Goal: Use online tool/utility: Utilize a website feature to perform a specific function

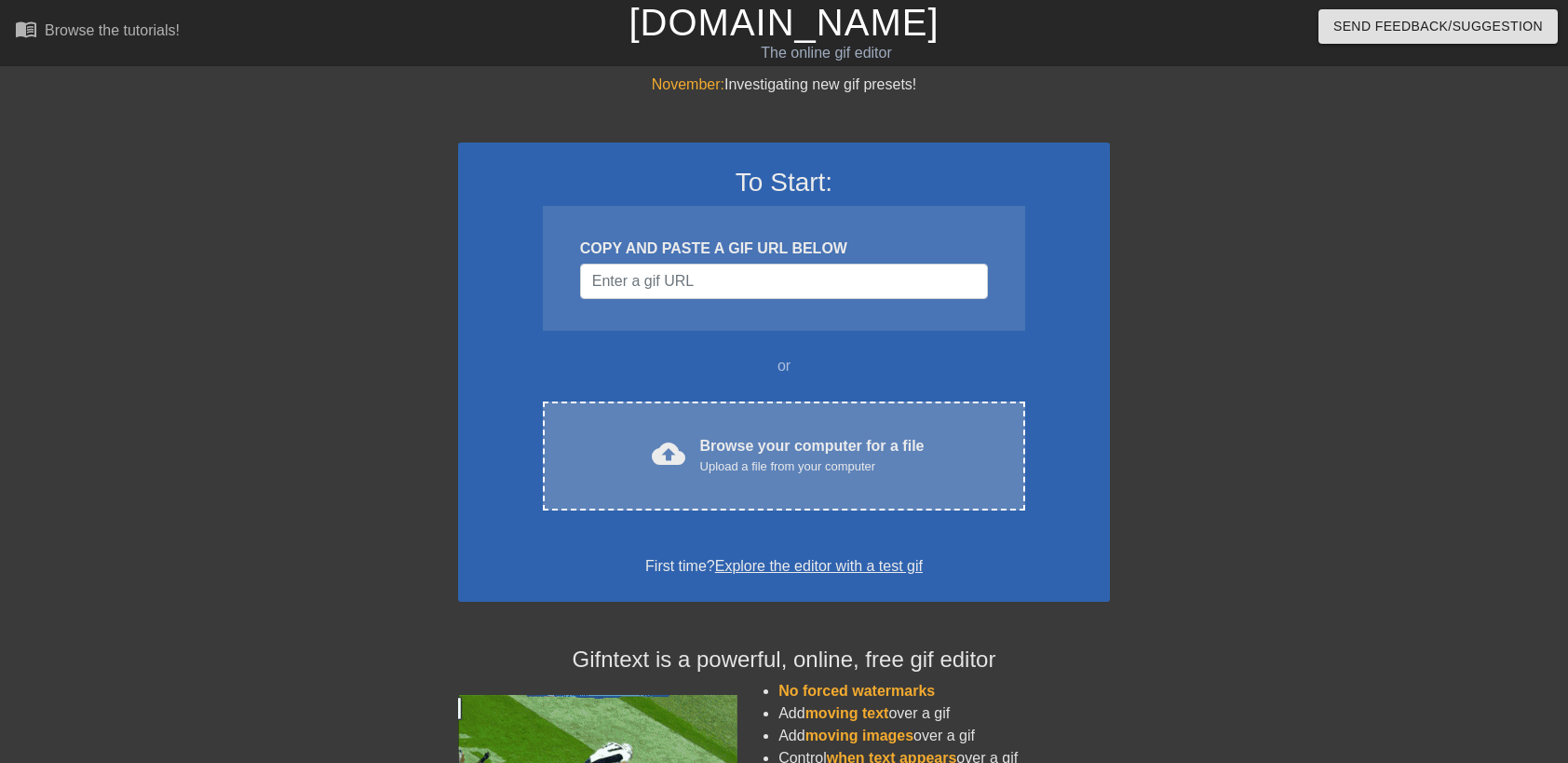
click at [814, 479] on div "cloud_upload Browse your computer for a file Upload a file from your computer C…" at bounding box center [784, 456] width 482 height 109
click at [810, 443] on div "Browse your computer for a file Upload a file from your computer" at bounding box center [812, 454] width 225 height 41
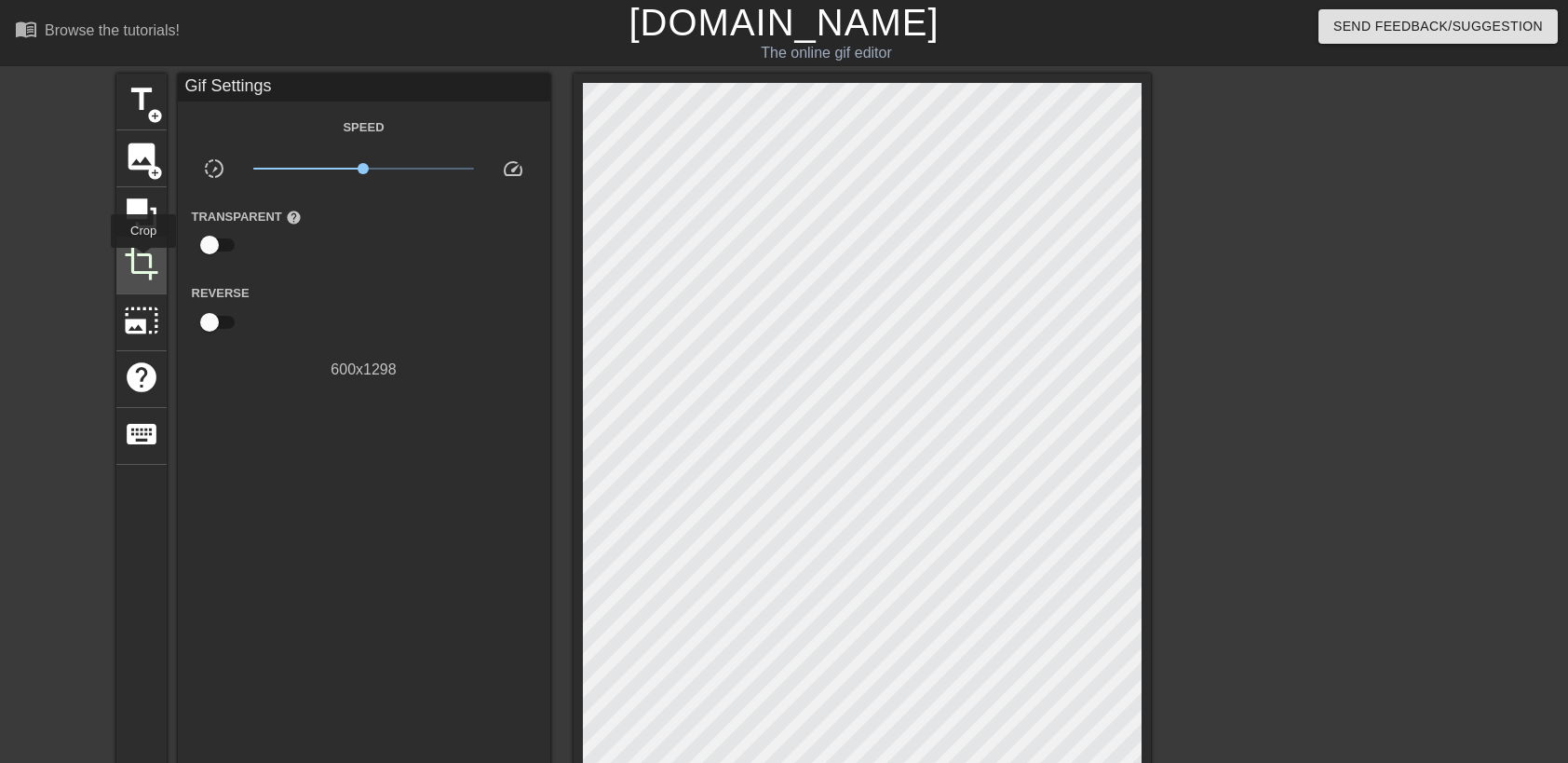
click at [143, 260] on span "crop" at bounding box center [141, 263] width 36 height 36
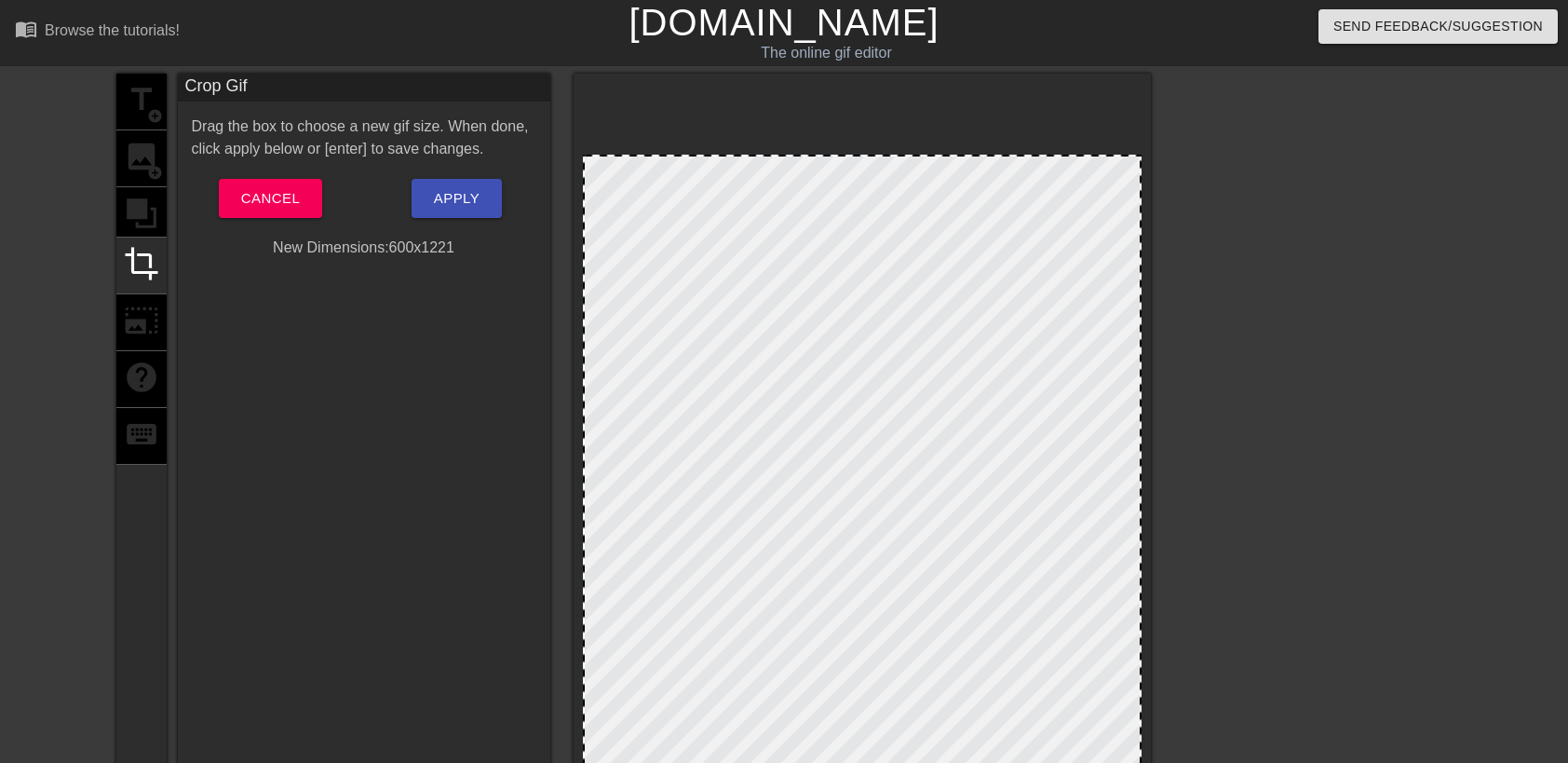
drag, startPoint x: 1140, startPoint y: 87, endPoint x: 1152, endPoint y: 158, distance: 72.0
click at [1152, 158] on div "title add_circle image add_circle crop photo_size_select_large help keyboard Cr…" at bounding box center [784, 692] width 1568 height 1237
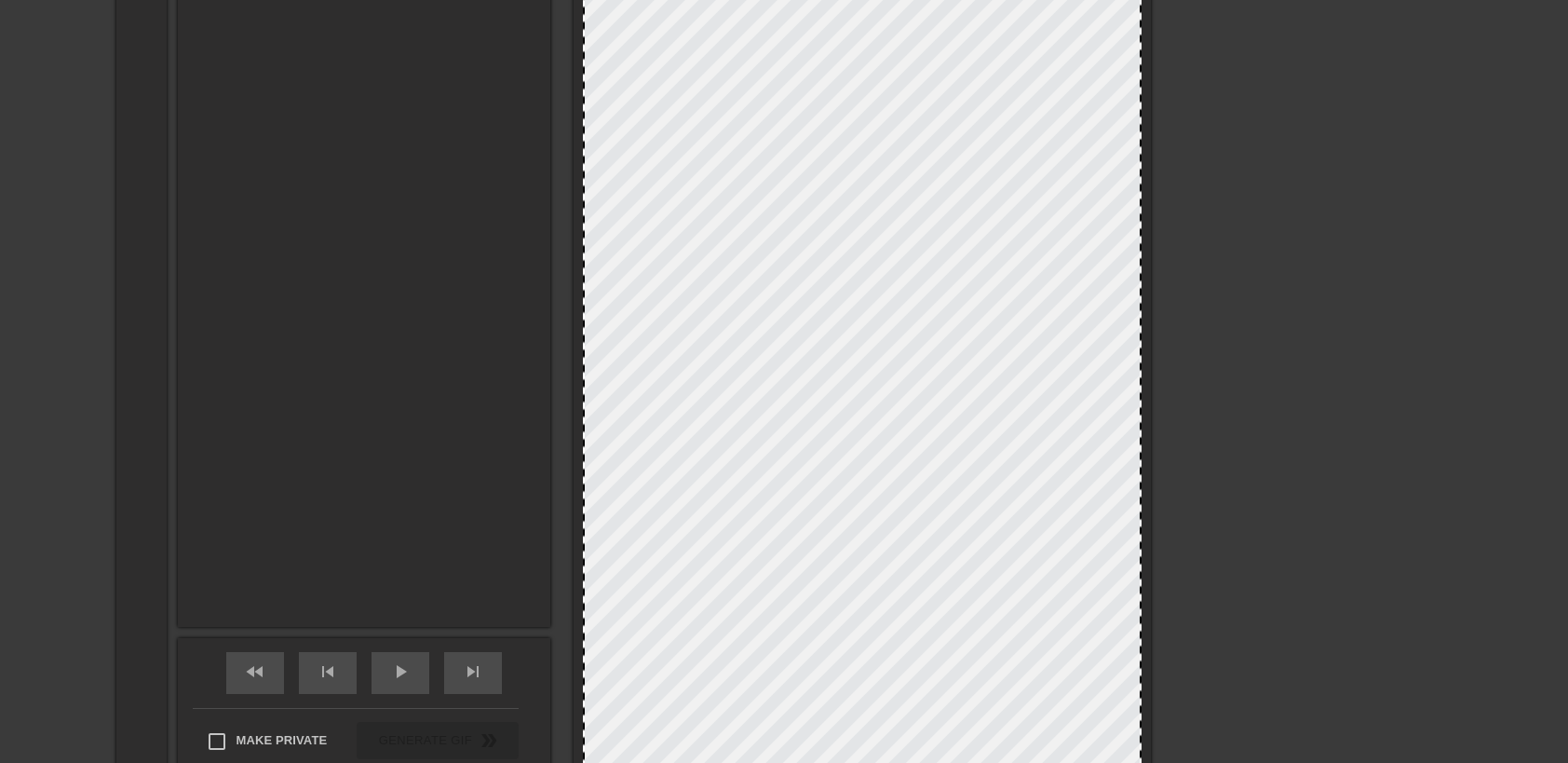
scroll to position [652, 0]
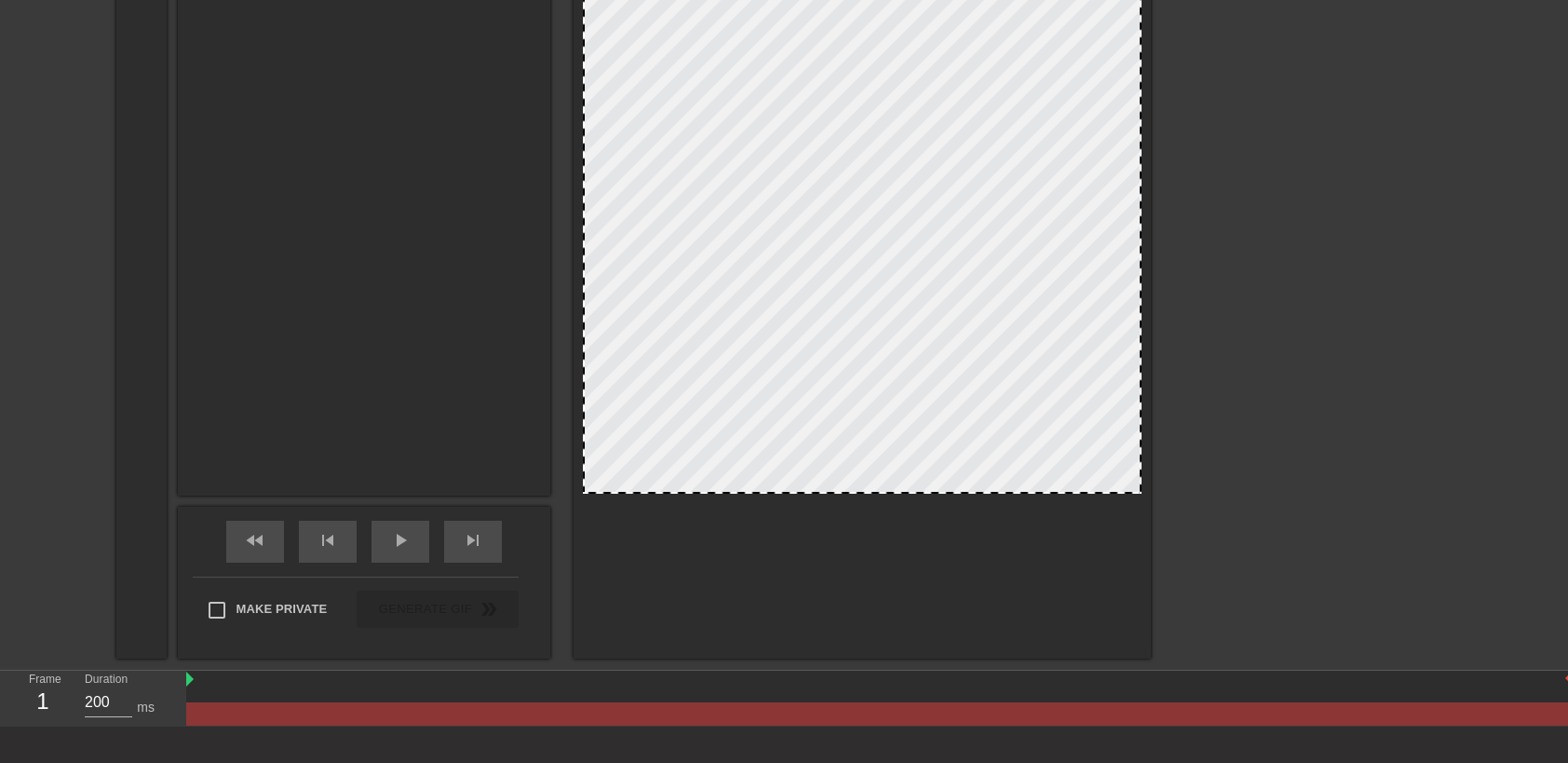
drag, startPoint x: 918, startPoint y: 638, endPoint x: 916, endPoint y: 492, distance: 146.0
click at [916, 492] on div at bounding box center [862, 491] width 555 height 9
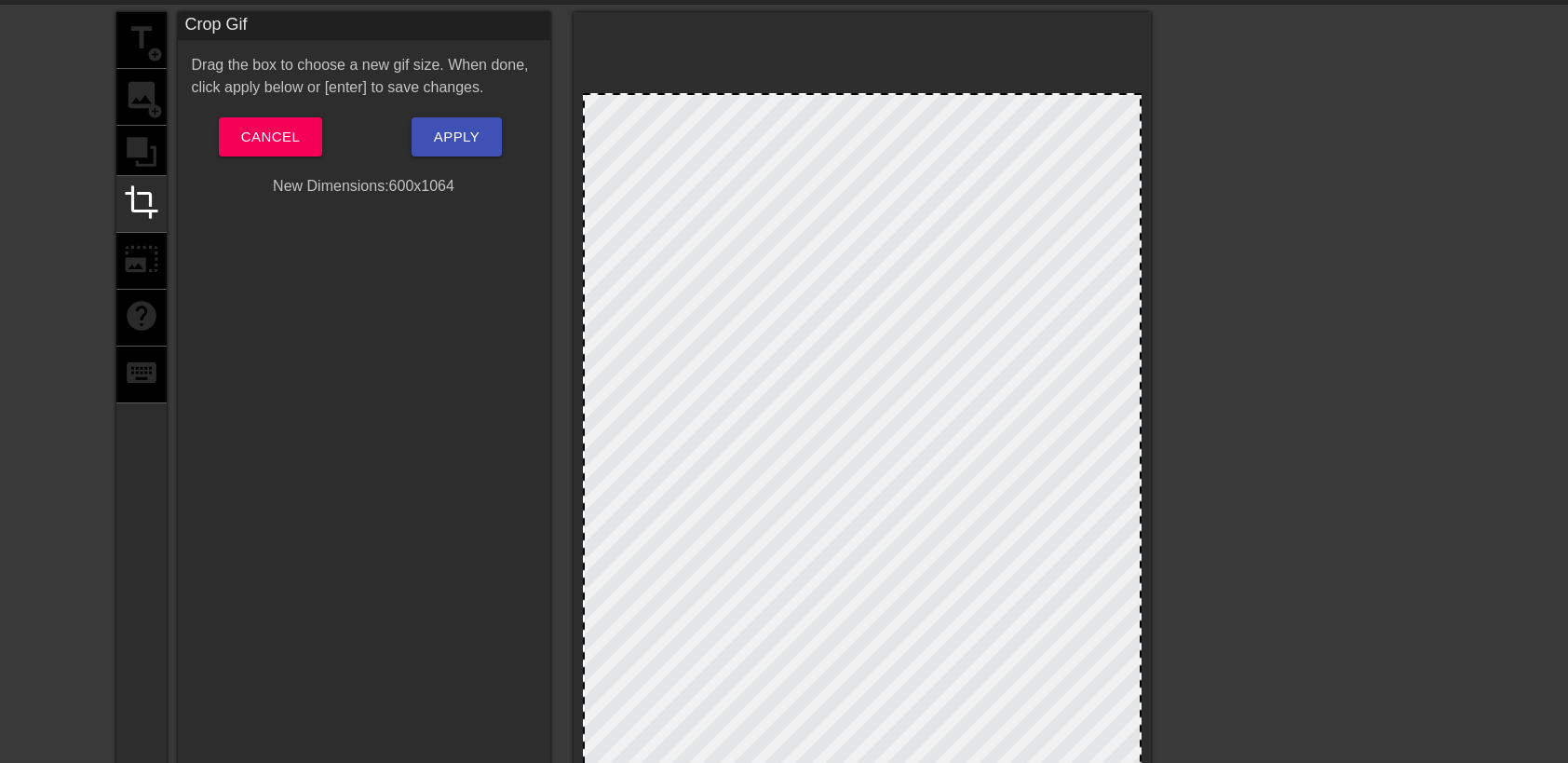
scroll to position [0, 0]
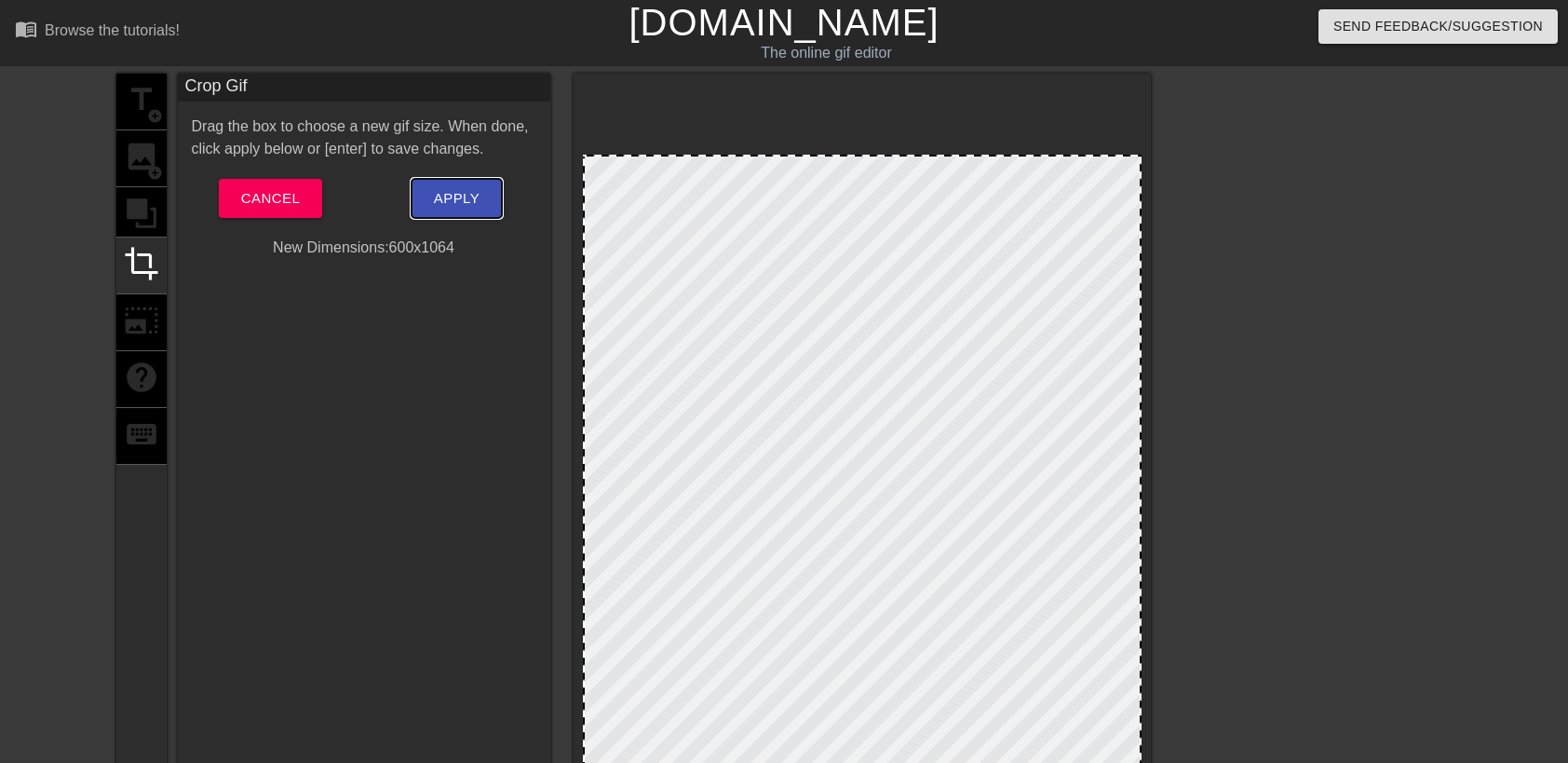
click at [427, 186] on button "Apply" at bounding box center [456, 199] width 90 height 40
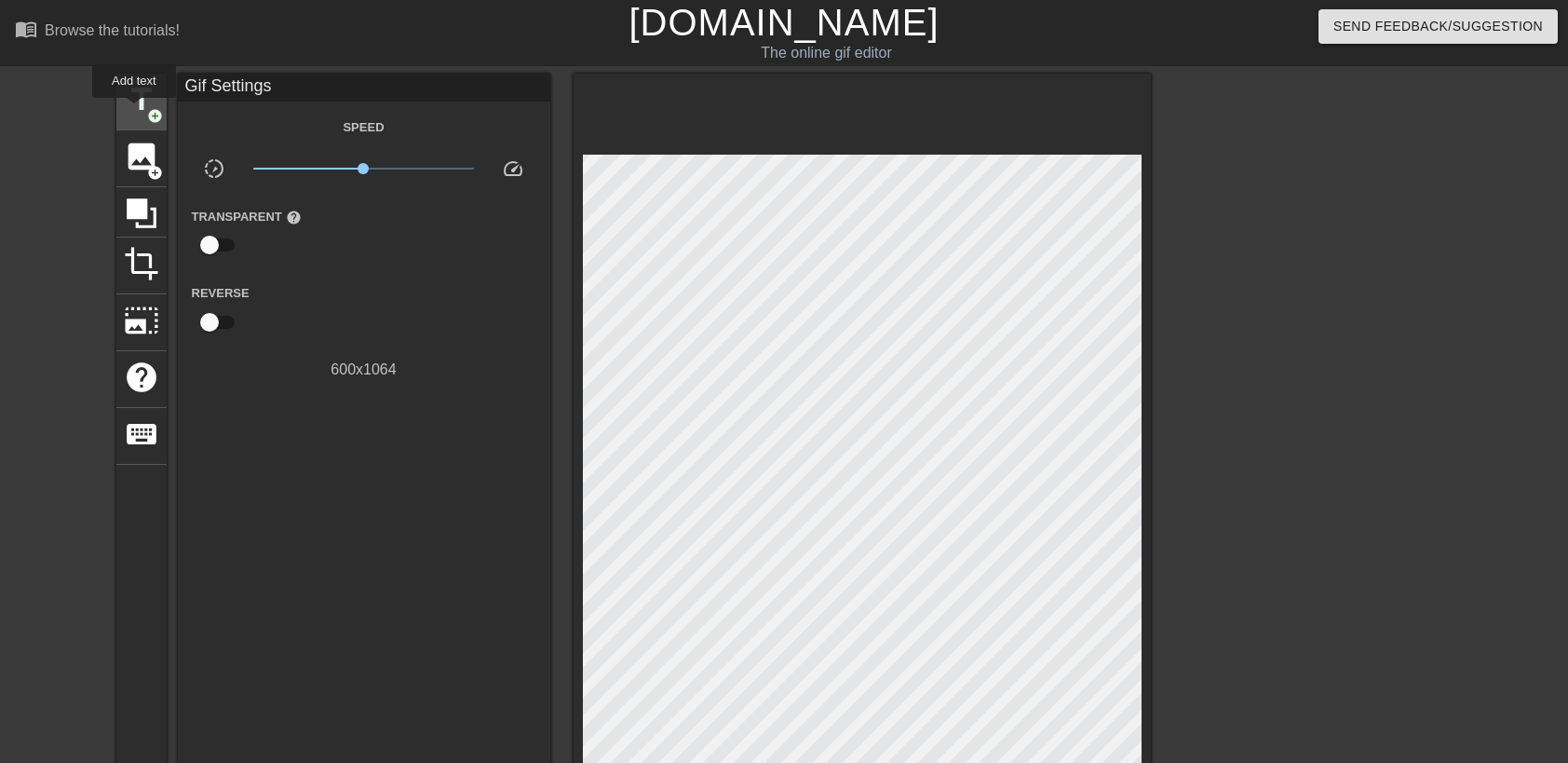
click at [135, 111] on span "title" at bounding box center [141, 100] width 36 height 36
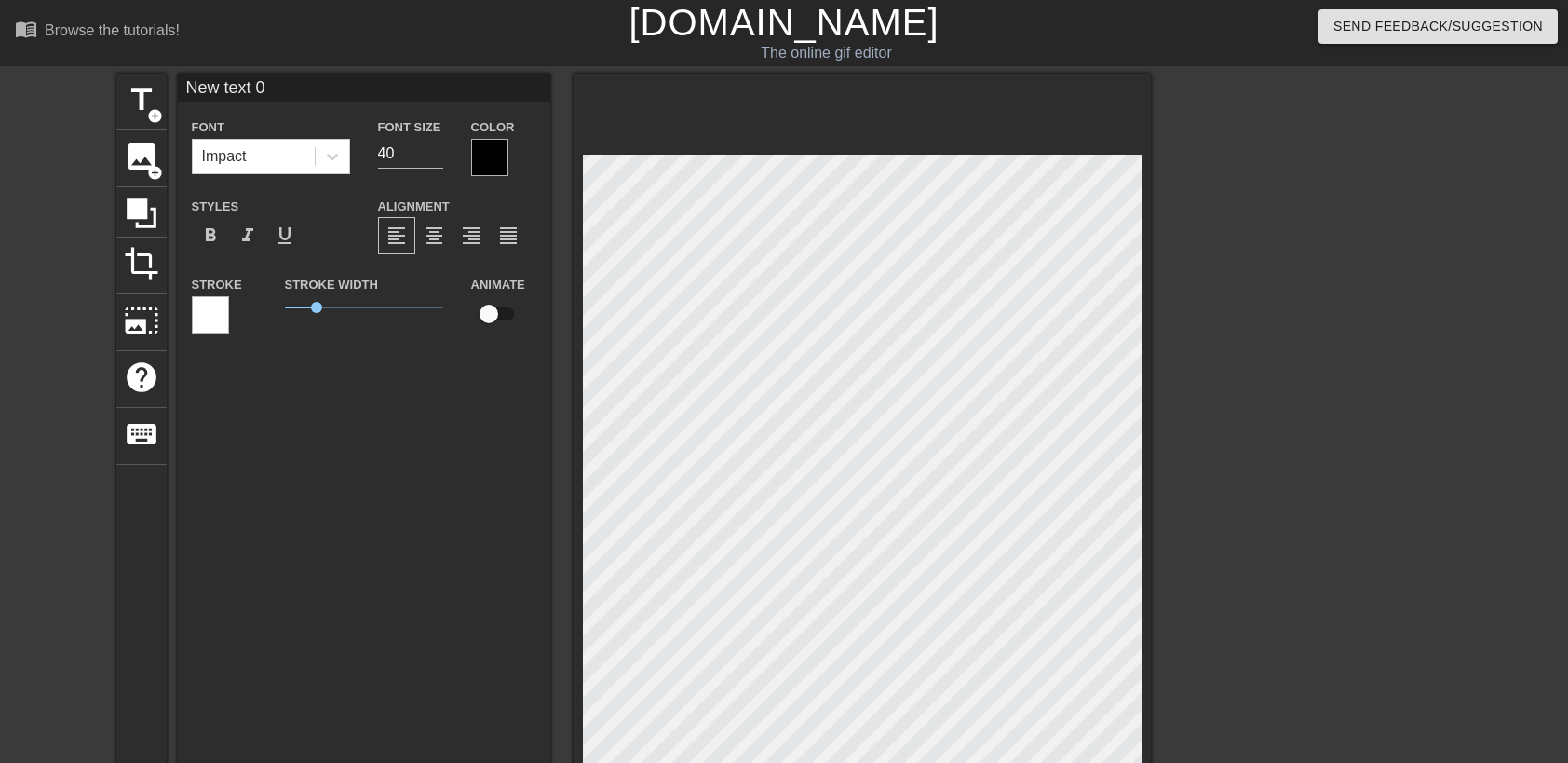
scroll to position [2, 6]
type input "New text"
type textarea "New text"
type input "New text"
type textarea "New text"
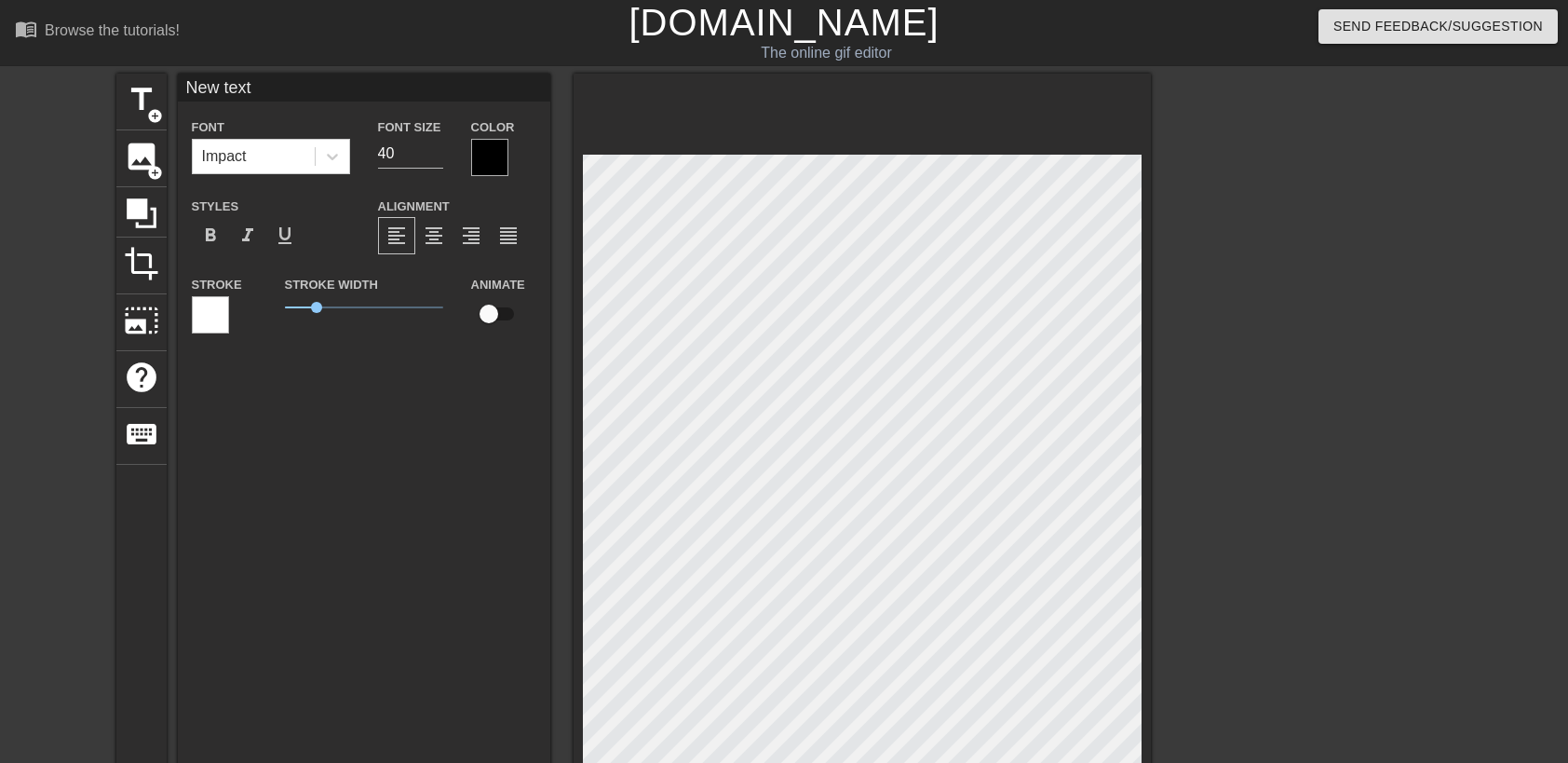
type input "New tex"
type textarea "New tex"
type input "New te"
type textarea "New te"
type input "New t"
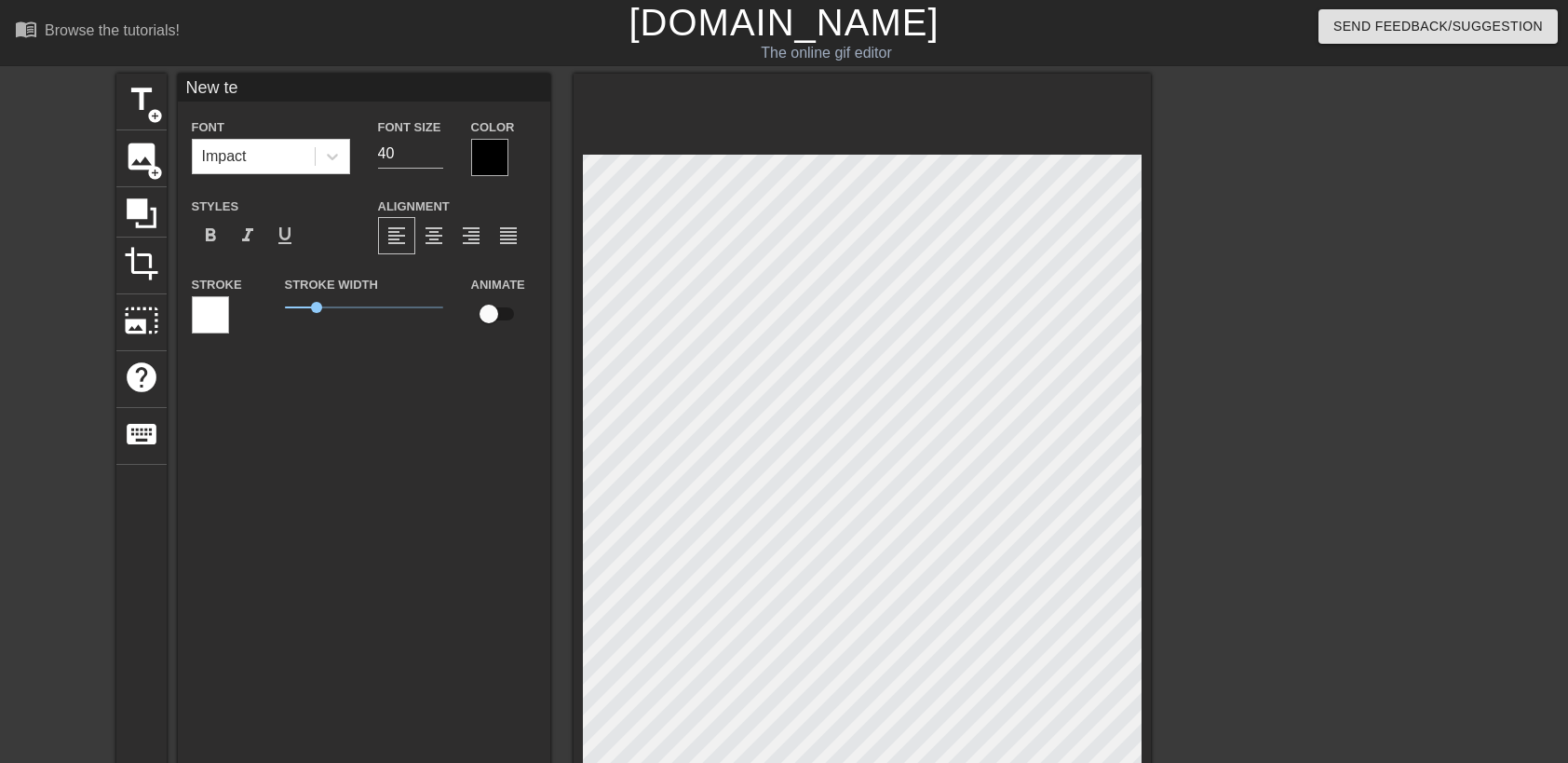
type textarea "New t"
type input "New"
type textarea "New"
type input "New"
type textarea "New"
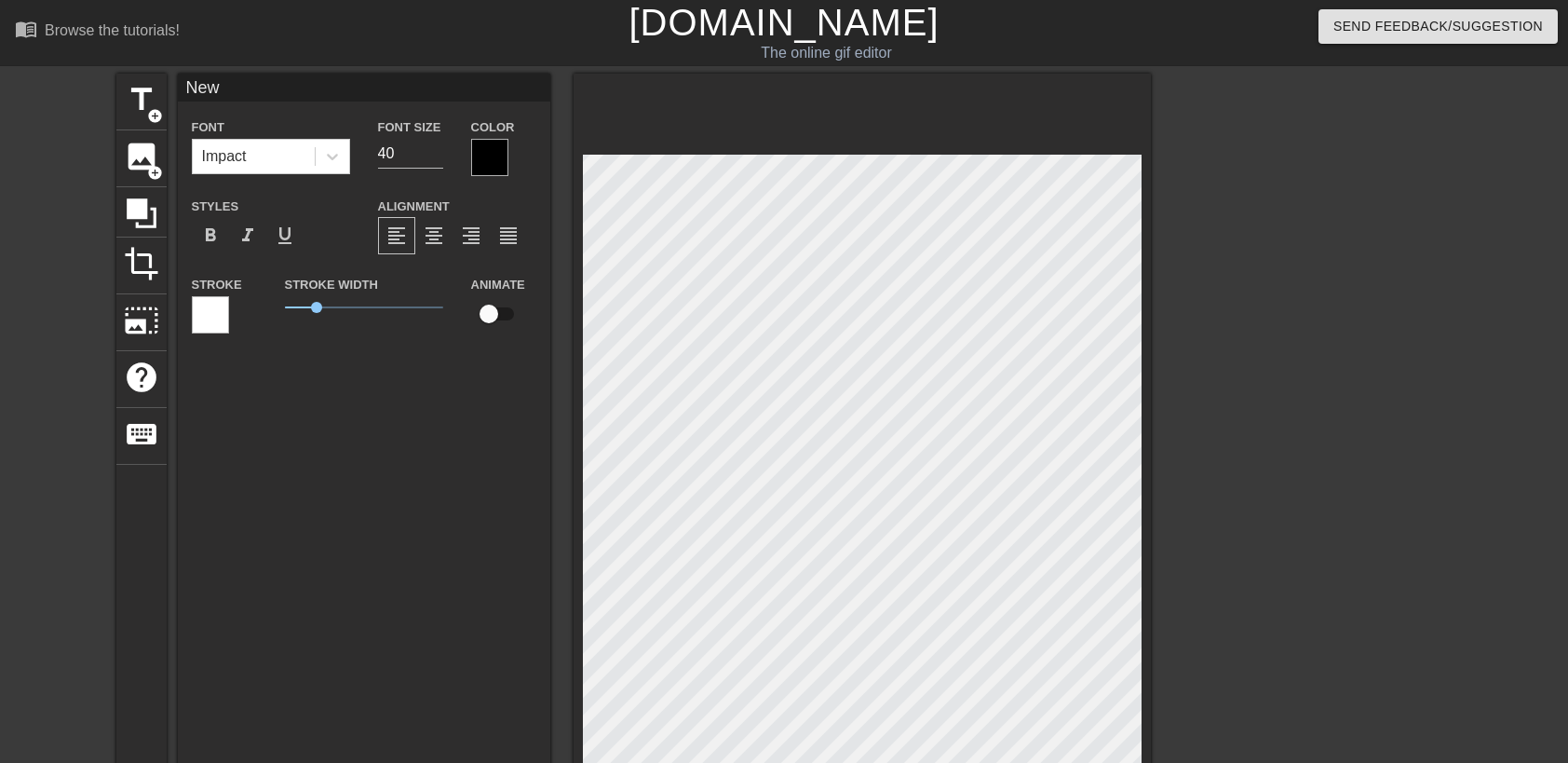
type input "Ne"
type textarea "Ne"
type input "N"
type textarea "N"
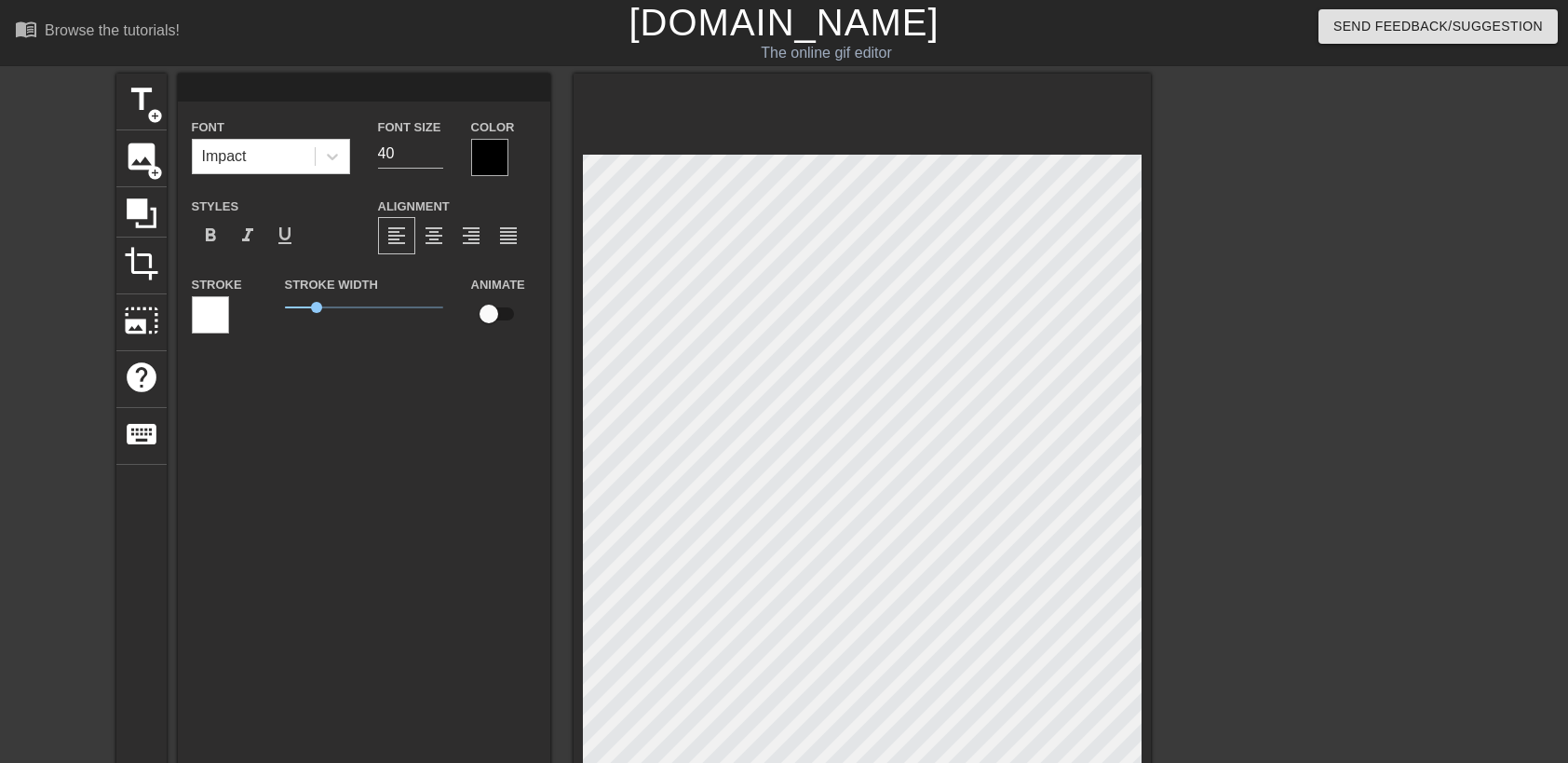
type input "P"
type textarea "P"
type input "PO"
type textarea "PO"
type input "POV"
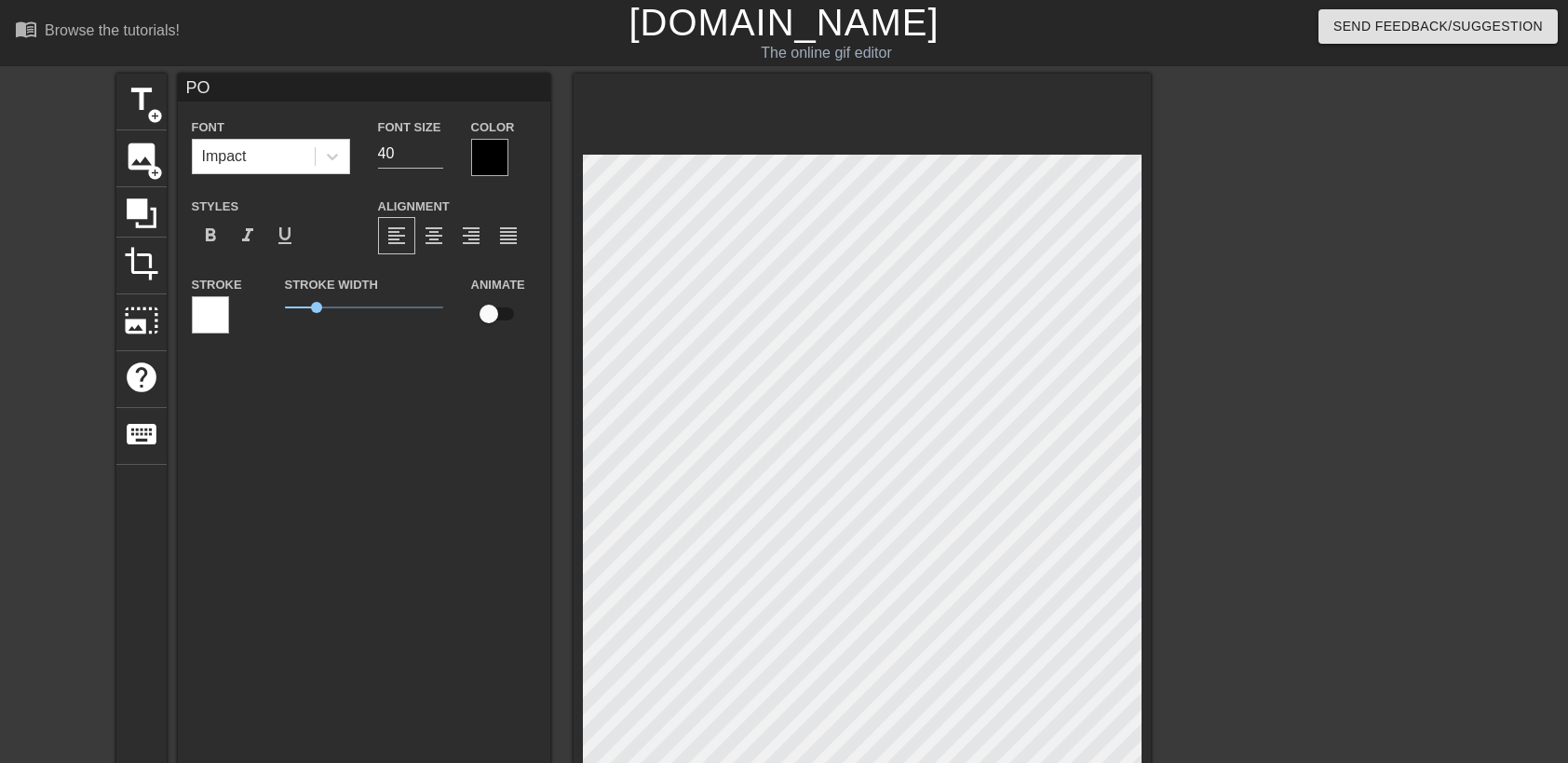
type textarea "POV"
type input "POV:"
type textarea "POV:"
type input "POV:"
type textarea "POV:"
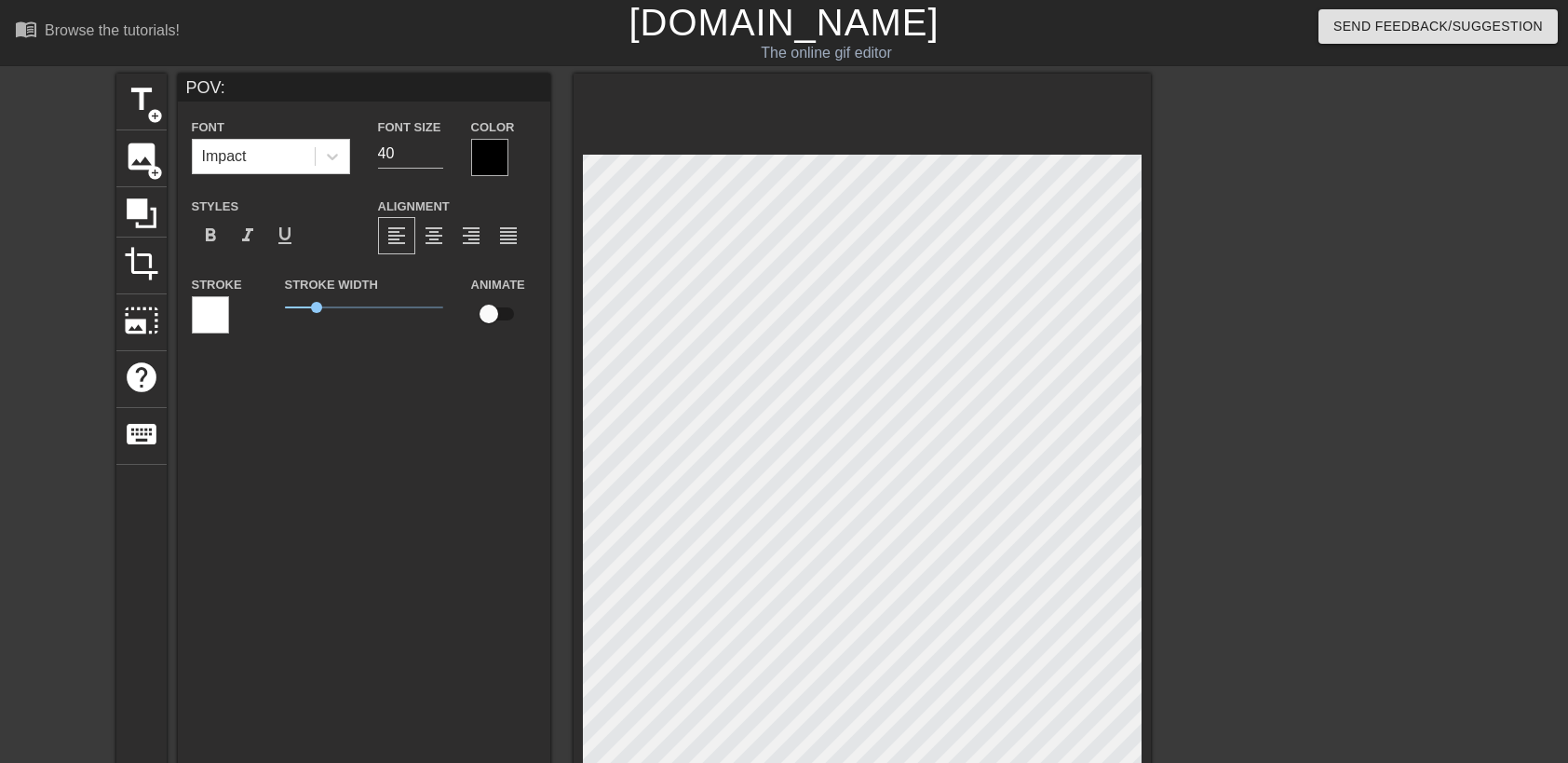
type input "POV: A"
type textarea "POV: A"
type input "POV: AL"
type textarea "POV: AL"
type input "POV: ALe"
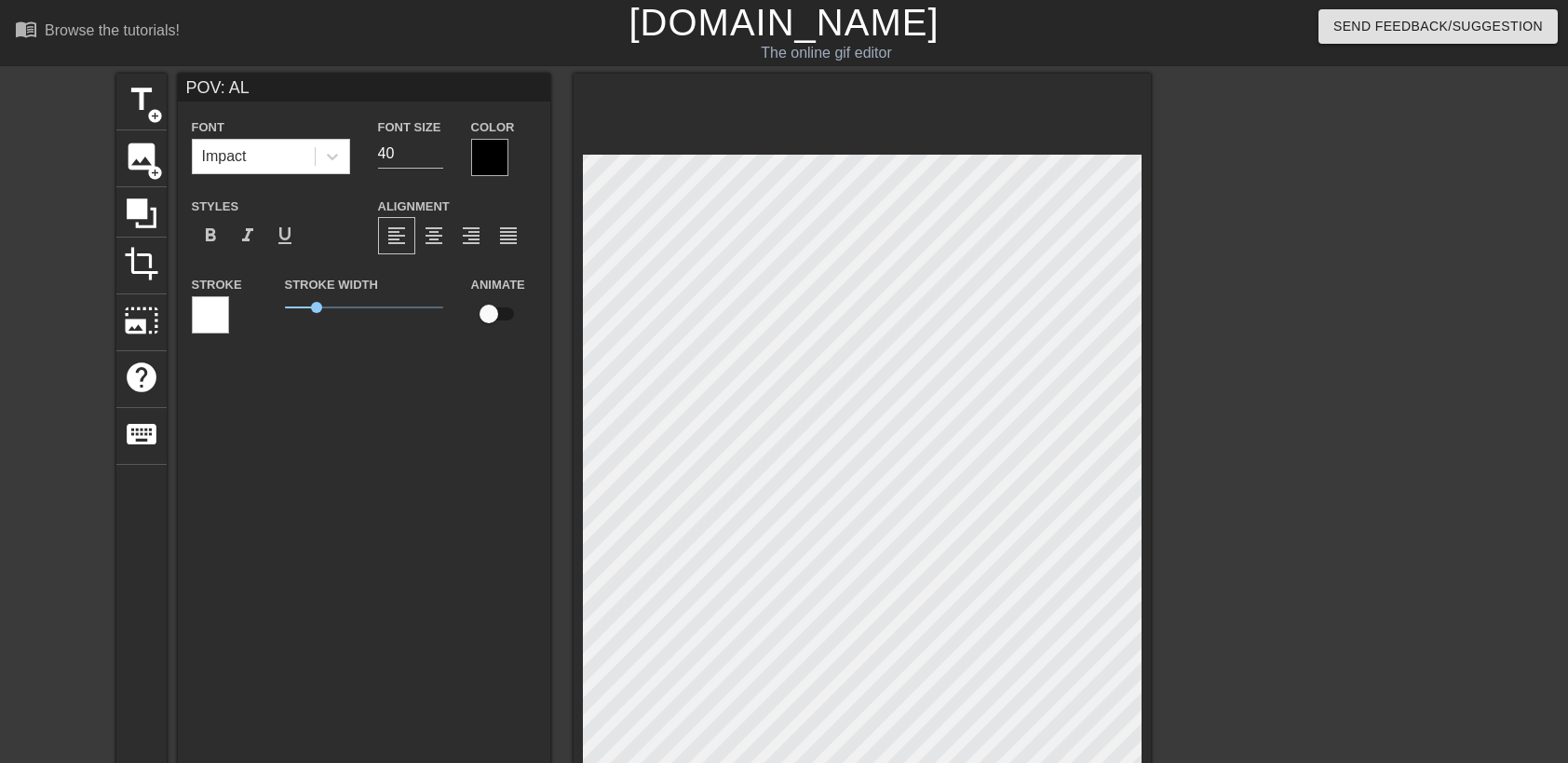
type textarea "POV: ALe"
type input "POV: ALex"
type textarea "POV: ALex"
type input "POV: ALe"
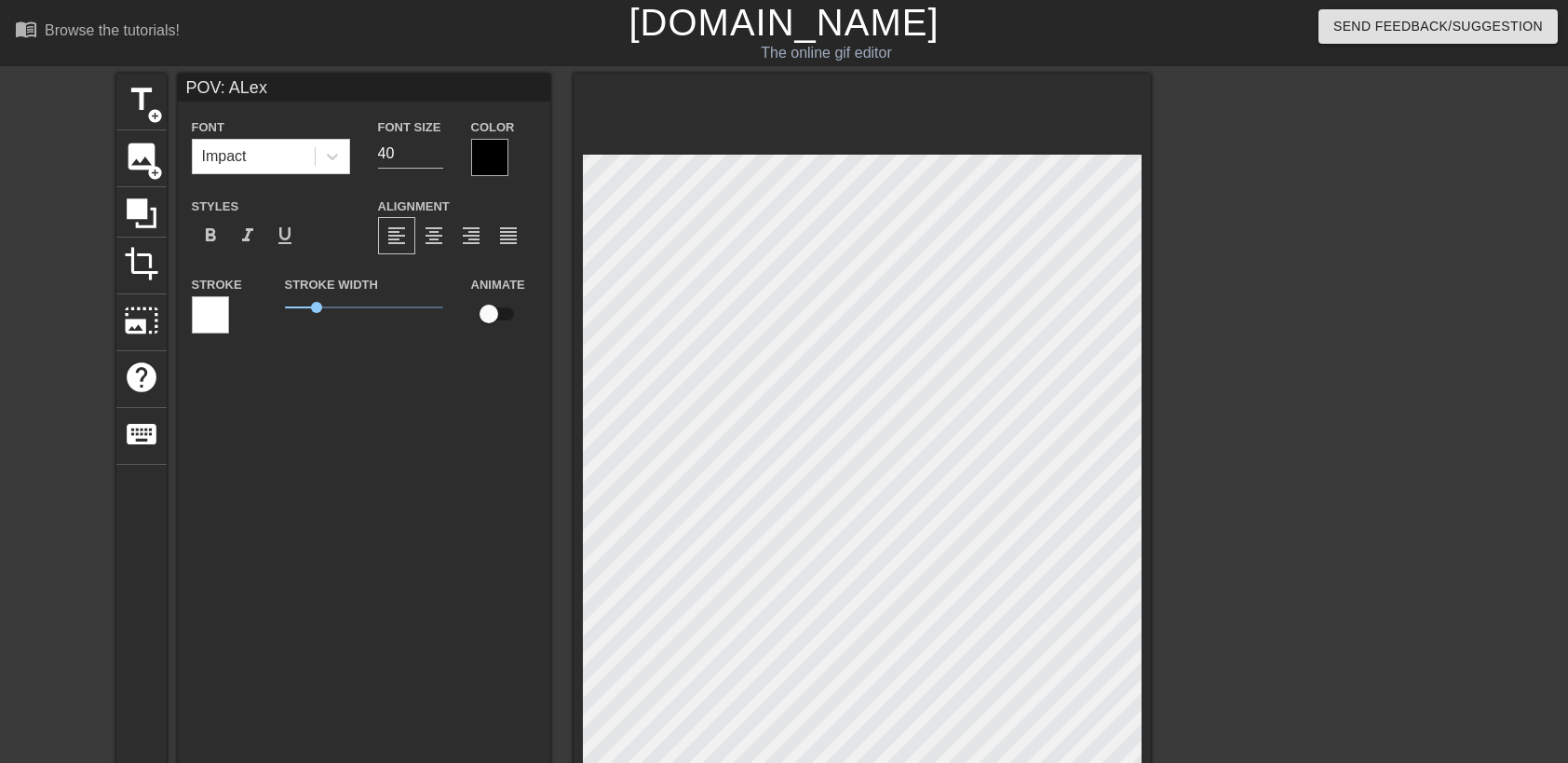
type textarea "POV: ALe"
type input "POV: AL"
type textarea "POV: AL"
type input "POV: A"
type textarea "POV: A"
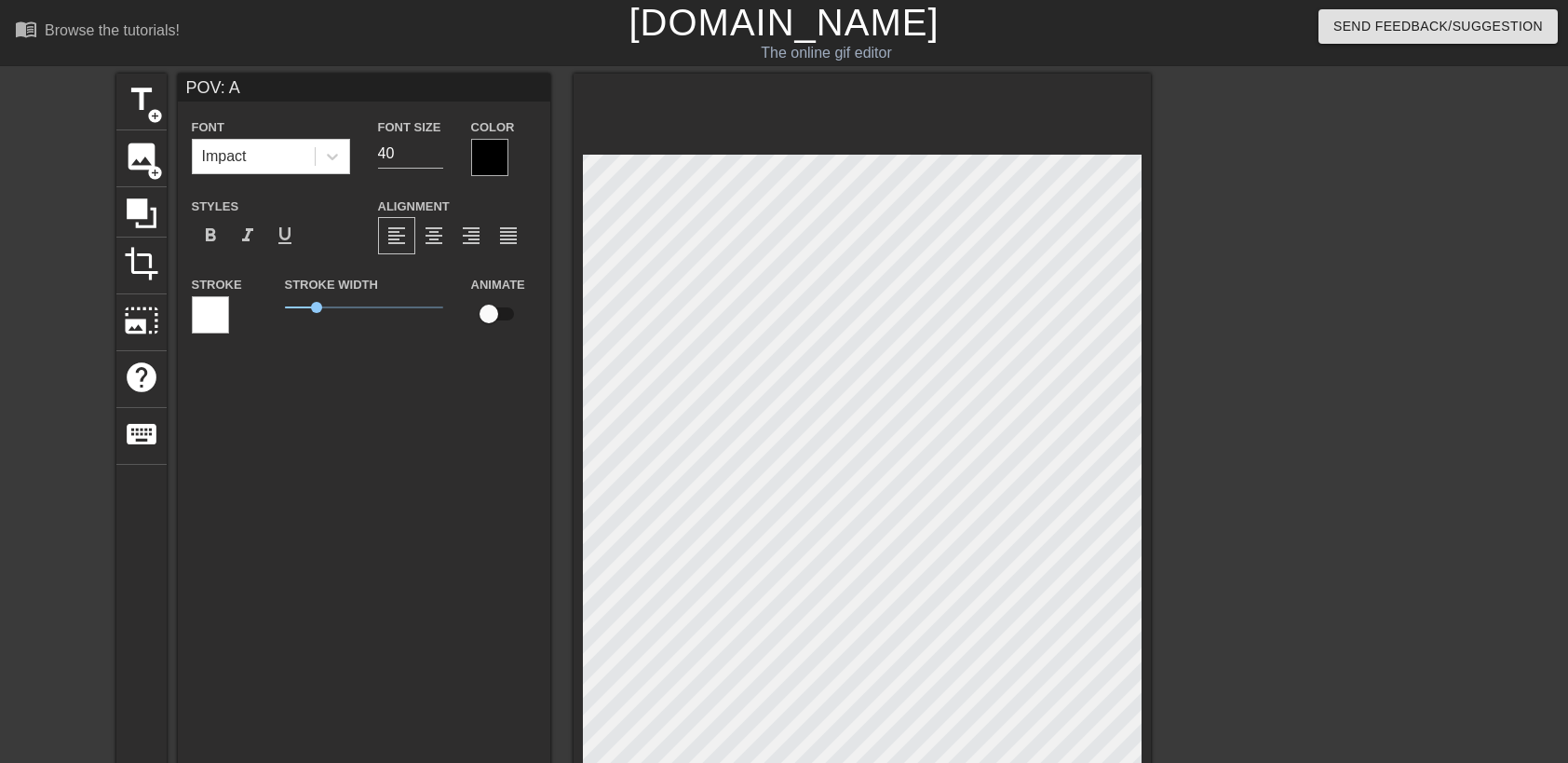
type input "POV: Al"
type textarea "POV: Ale"
type input "POV: [PERSON_NAME]"
type textarea "POV: [PERSON_NAME]"
type input "POV: [PERSON_NAME]"
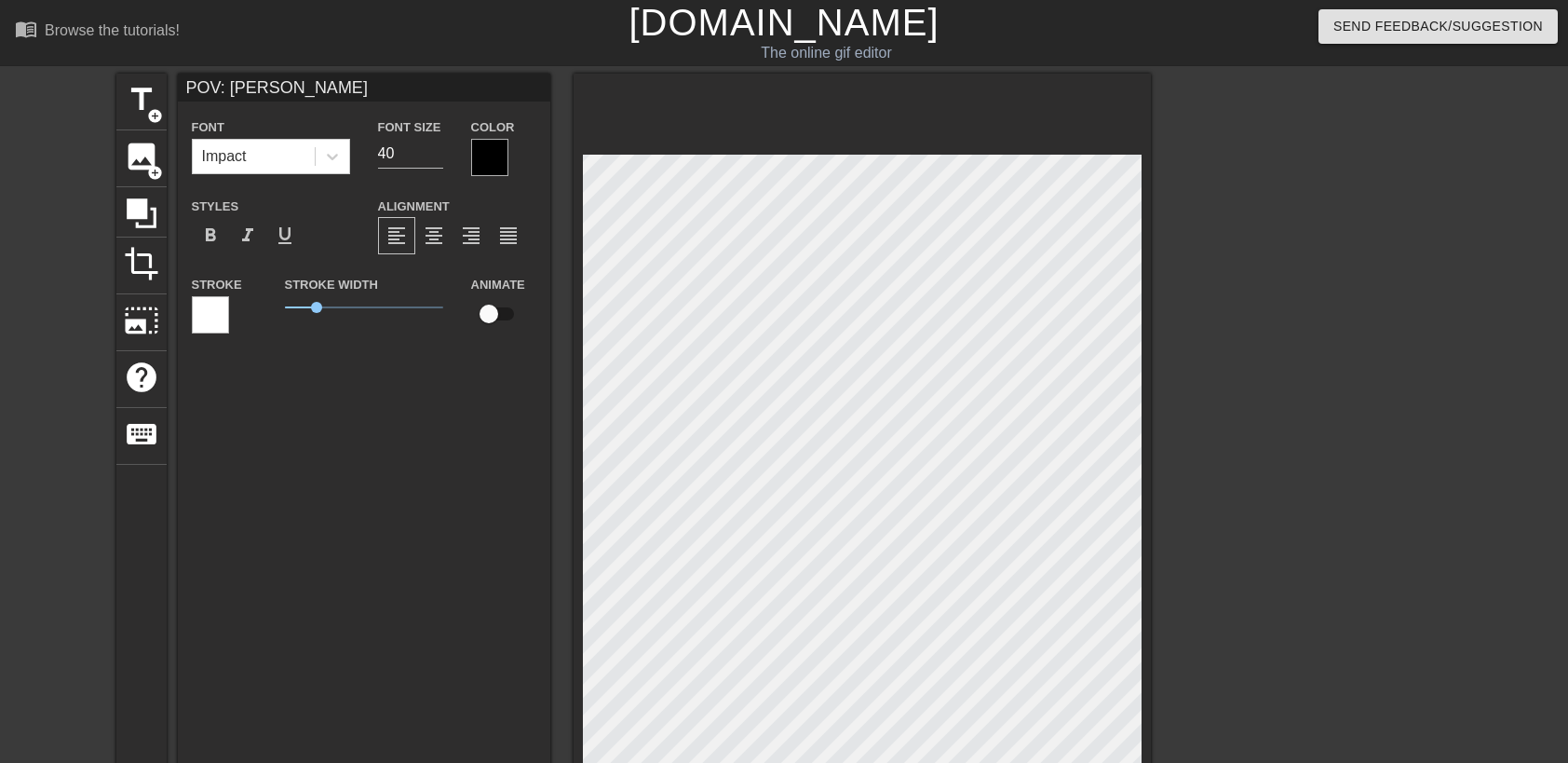
type textarea "POV: [PERSON_NAME]"
type input "POV: [PERSON_NAME]"
type textarea "POV: [PERSON_NAME]"
type input "POV: [PERSON_NAME] [PERSON_NAME]"
type textarea "POV: [PERSON_NAME] [PERSON_NAME]"
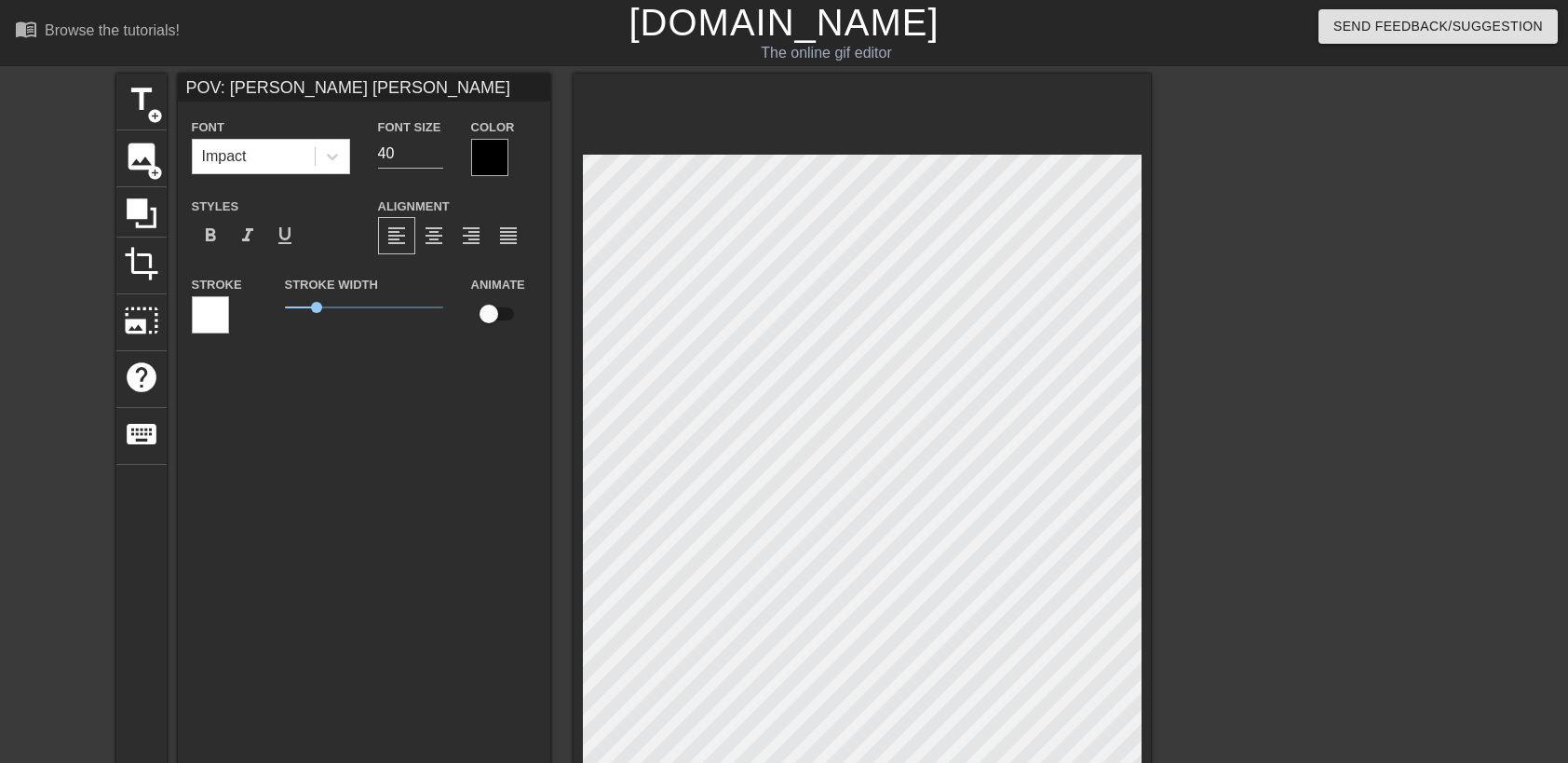
type input "POV: [PERSON_NAME]"
type textarea "POV: [PERSON_NAME]"
type input "POV: [PERSON_NAME] when"
type textarea "POV: [PERSON_NAME] when"
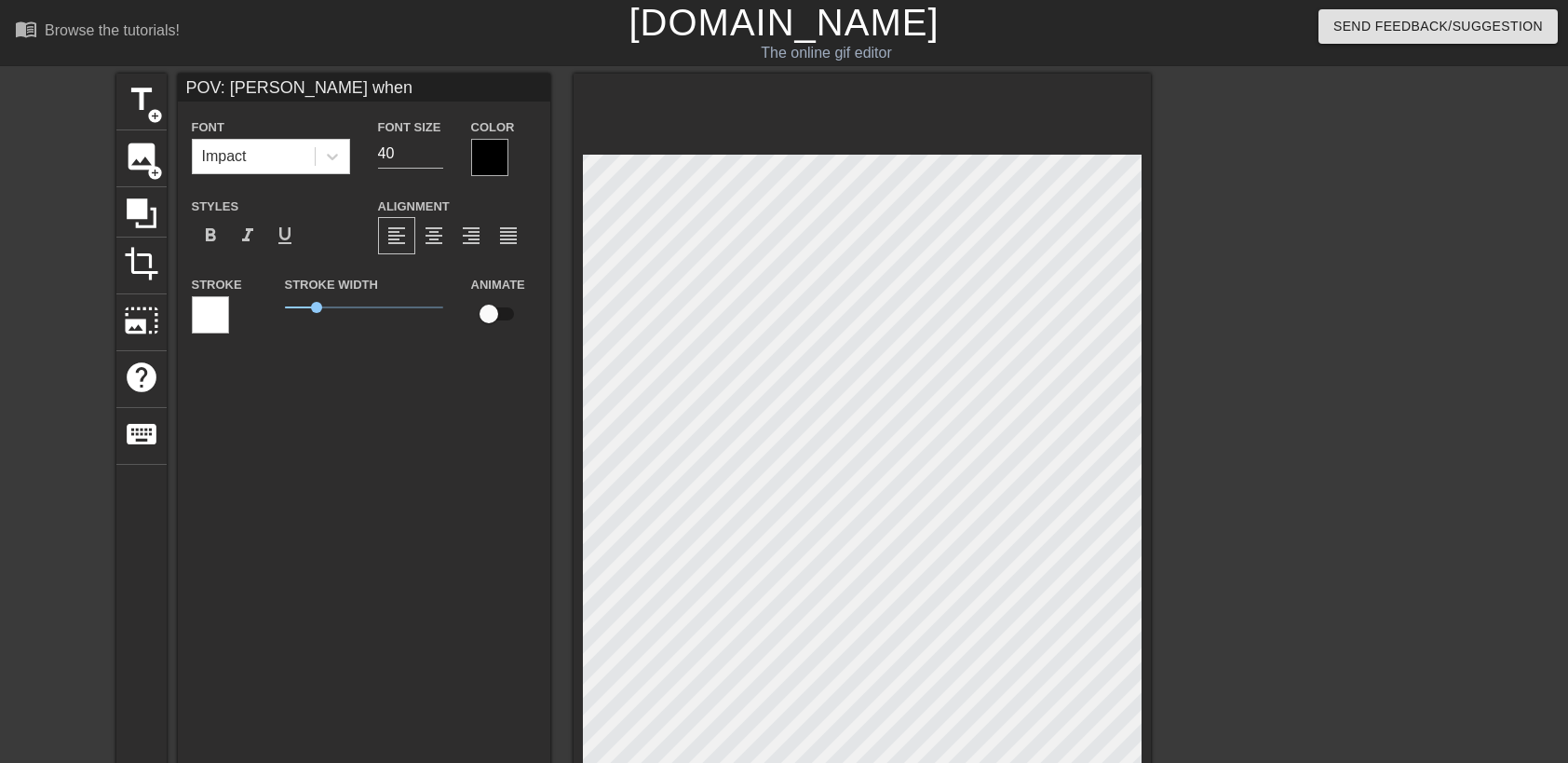
click at [1376, 214] on div at bounding box center [1313, 352] width 279 height 559
click at [503, 152] on div at bounding box center [490, 157] width 38 height 38
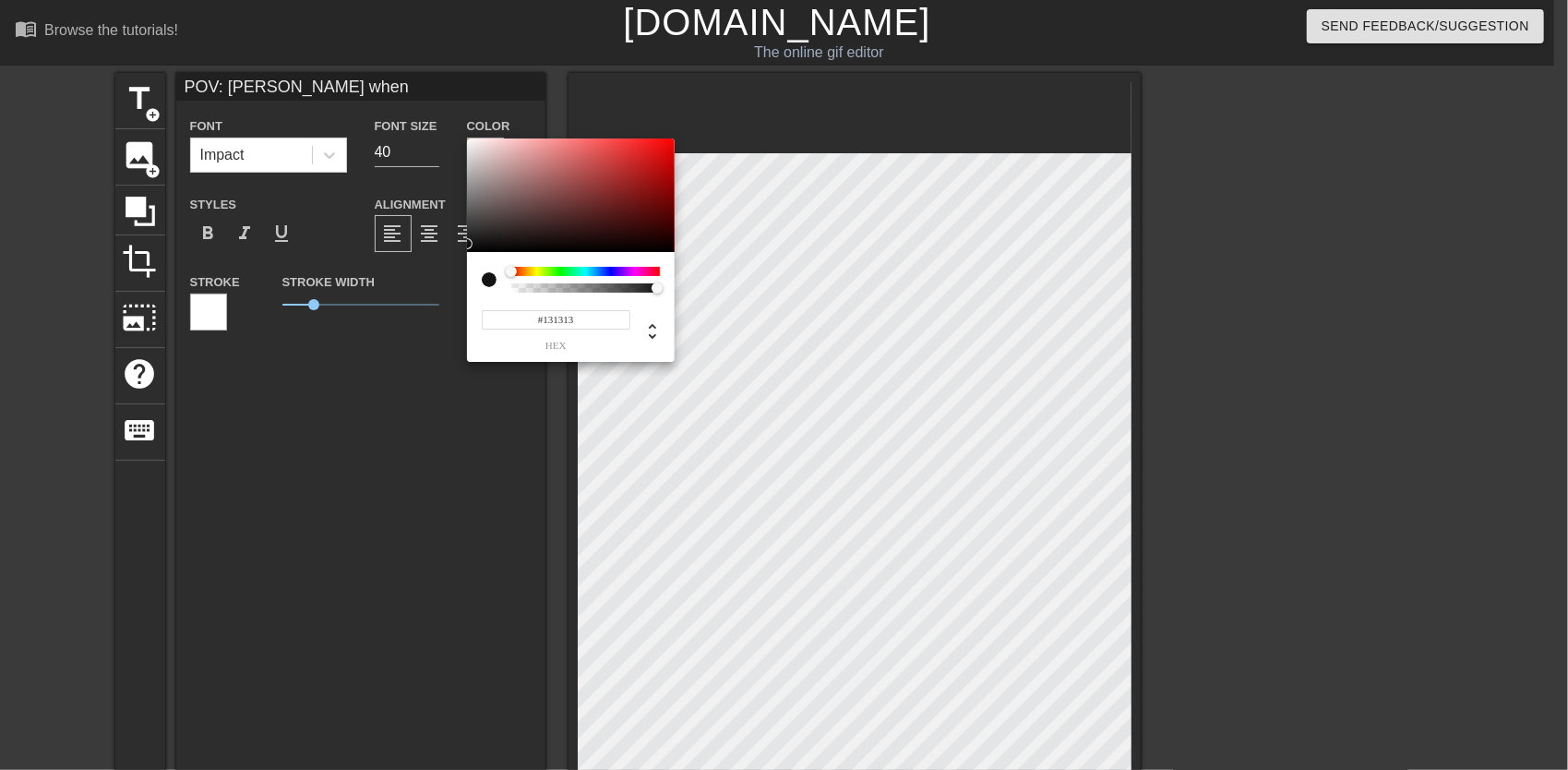
type input "#000000"
drag, startPoint x: 492, startPoint y: 222, endPoint x: 366, endPoint y: 301, distance: 148.7
click at [366, 301] on div "#000000 hex" at bounding box center [784, 385] width 1568 height 770
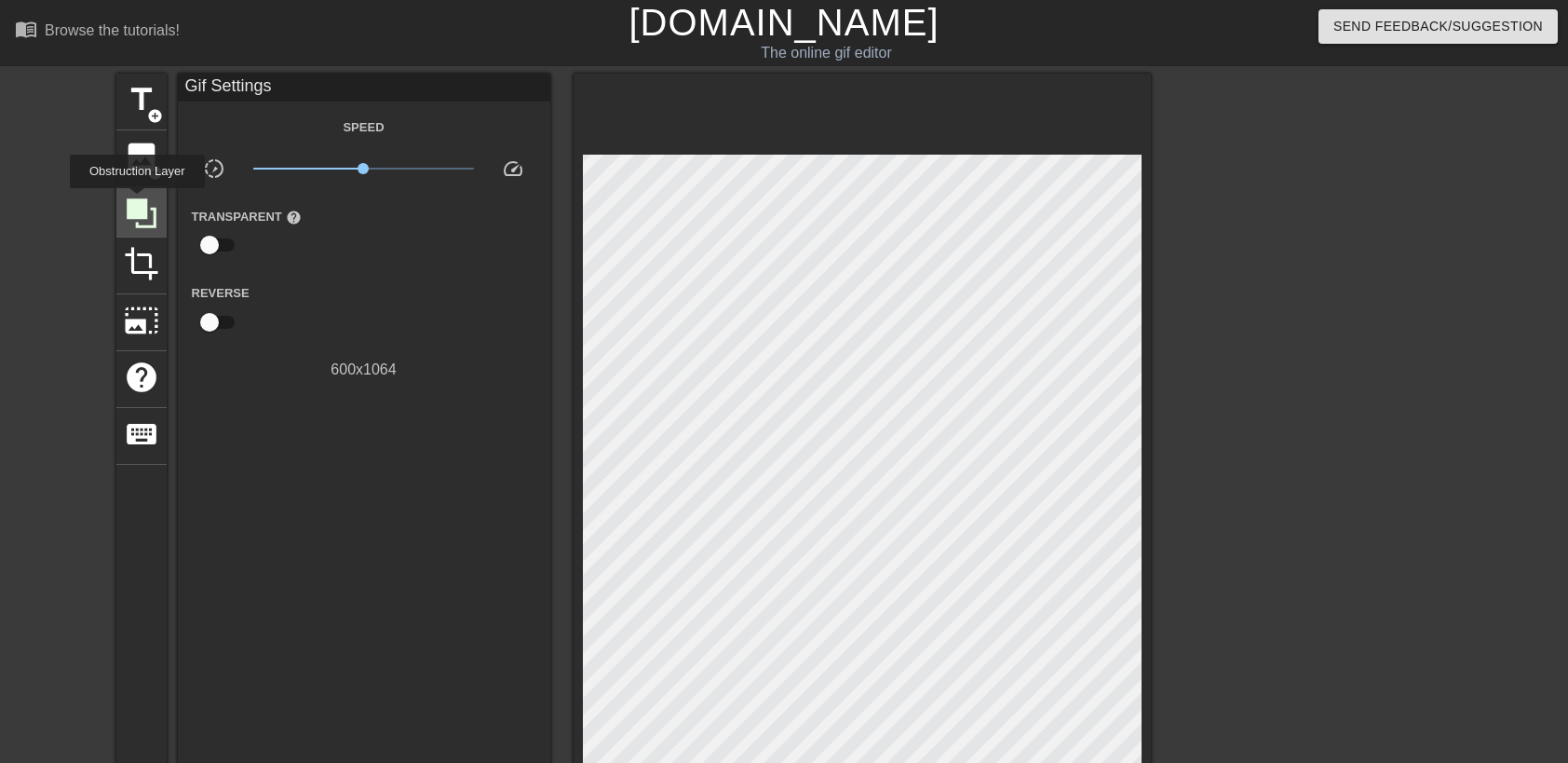
click at [137, 201] on icon at bounding box center [141, 213] width 30 height 30
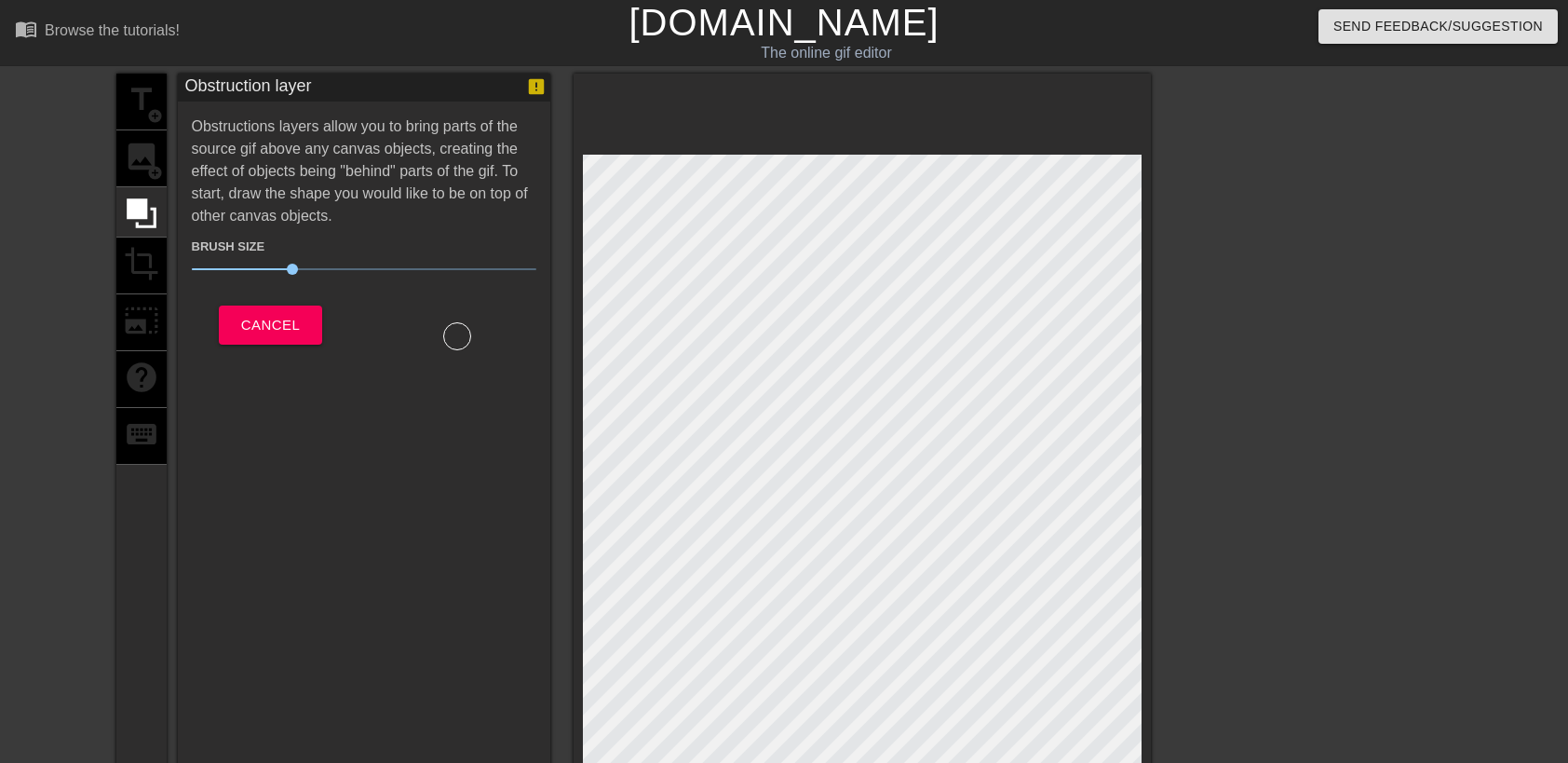
click at [136, 165] on div "title add_circle image add_circle crop photo_size_select_large help keyboard" at bounding box center [141, 692] width 50 height 1237
click at [276, 330] on span "Cancel" at bounding box center [270, 325] width 58 height 24
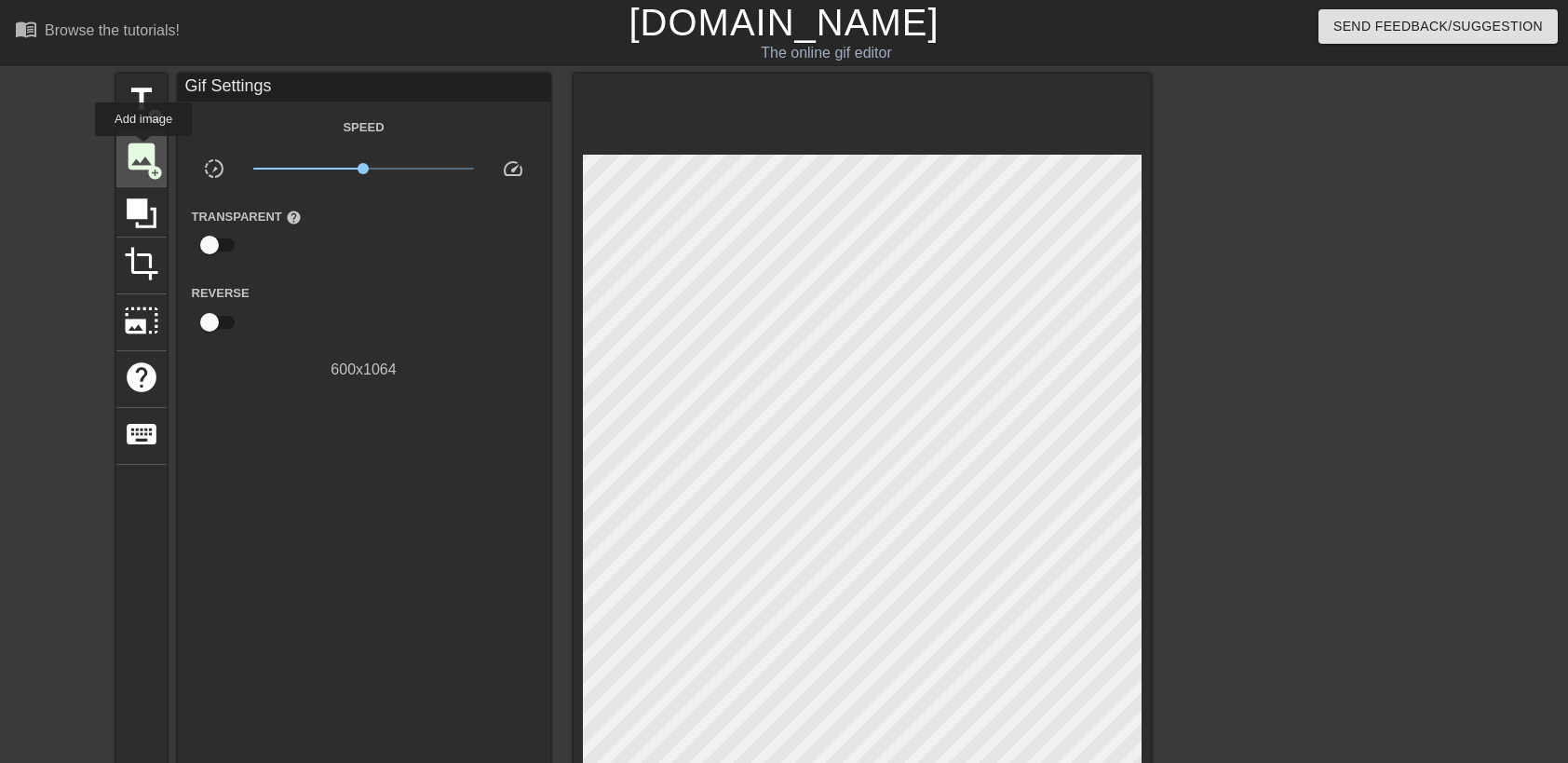
click at [139, 145] on span "image" at bounding box center [141, 156] width 36 height 36
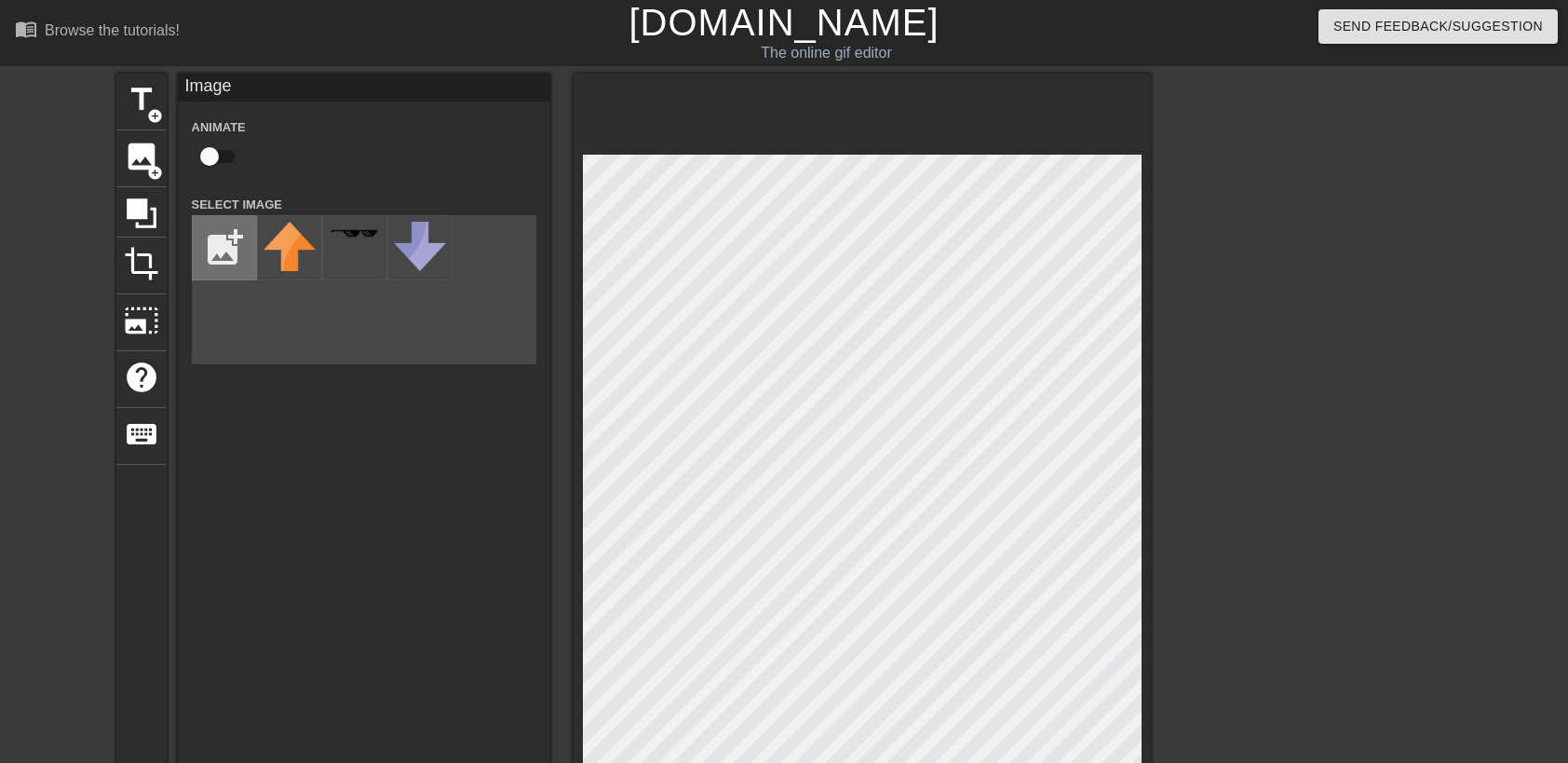
click at [218, 251] on input "file" at bounding box center [225, 247] width 63 height 63
type input "C:\fakepath\OIP.webp"
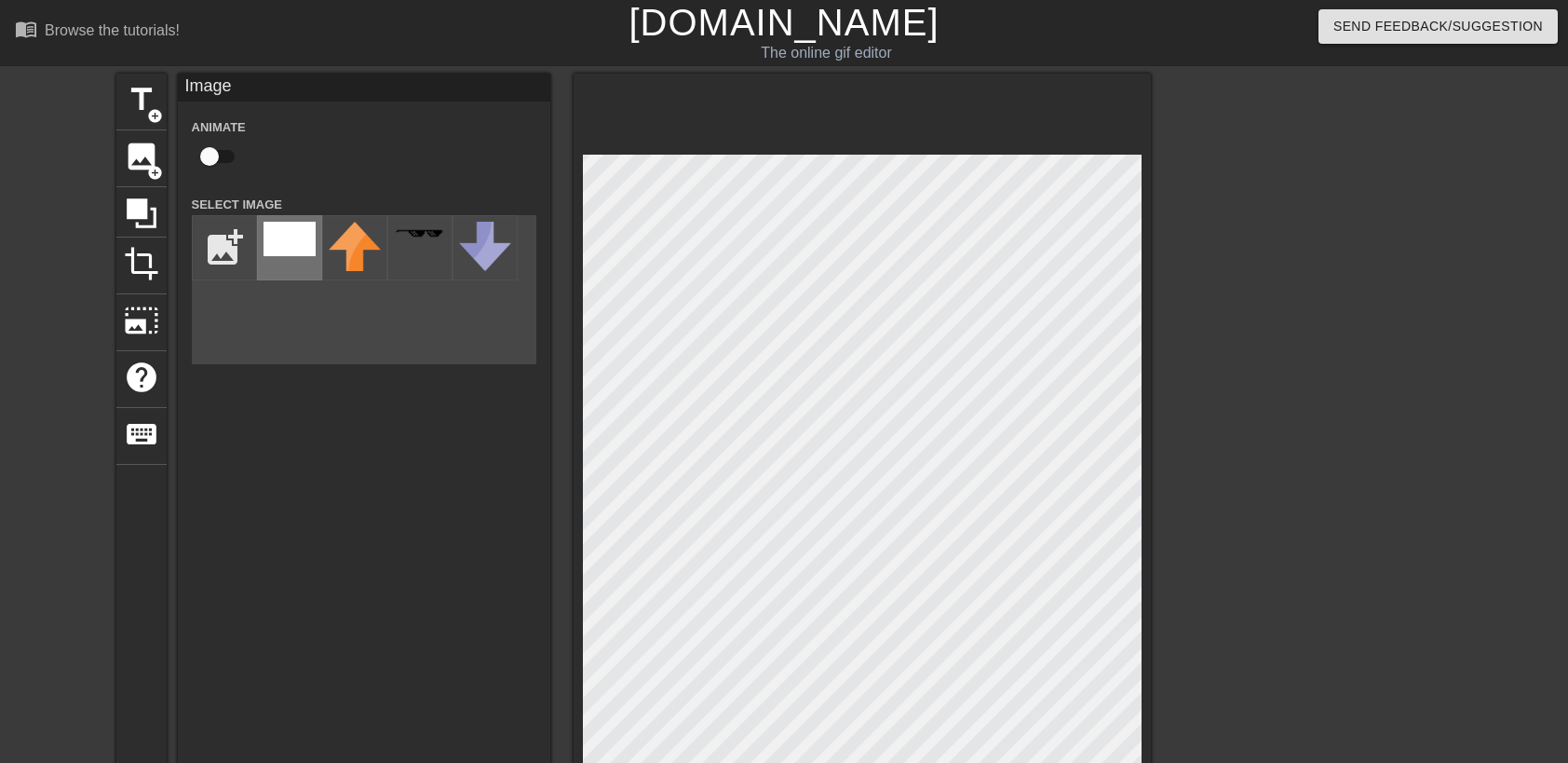
click at [289, 268] on div at bounding box center [290, 247] width 65 height 65
click at [1148, 216] on div at bounding box center [862, 692] width 577 height 1237
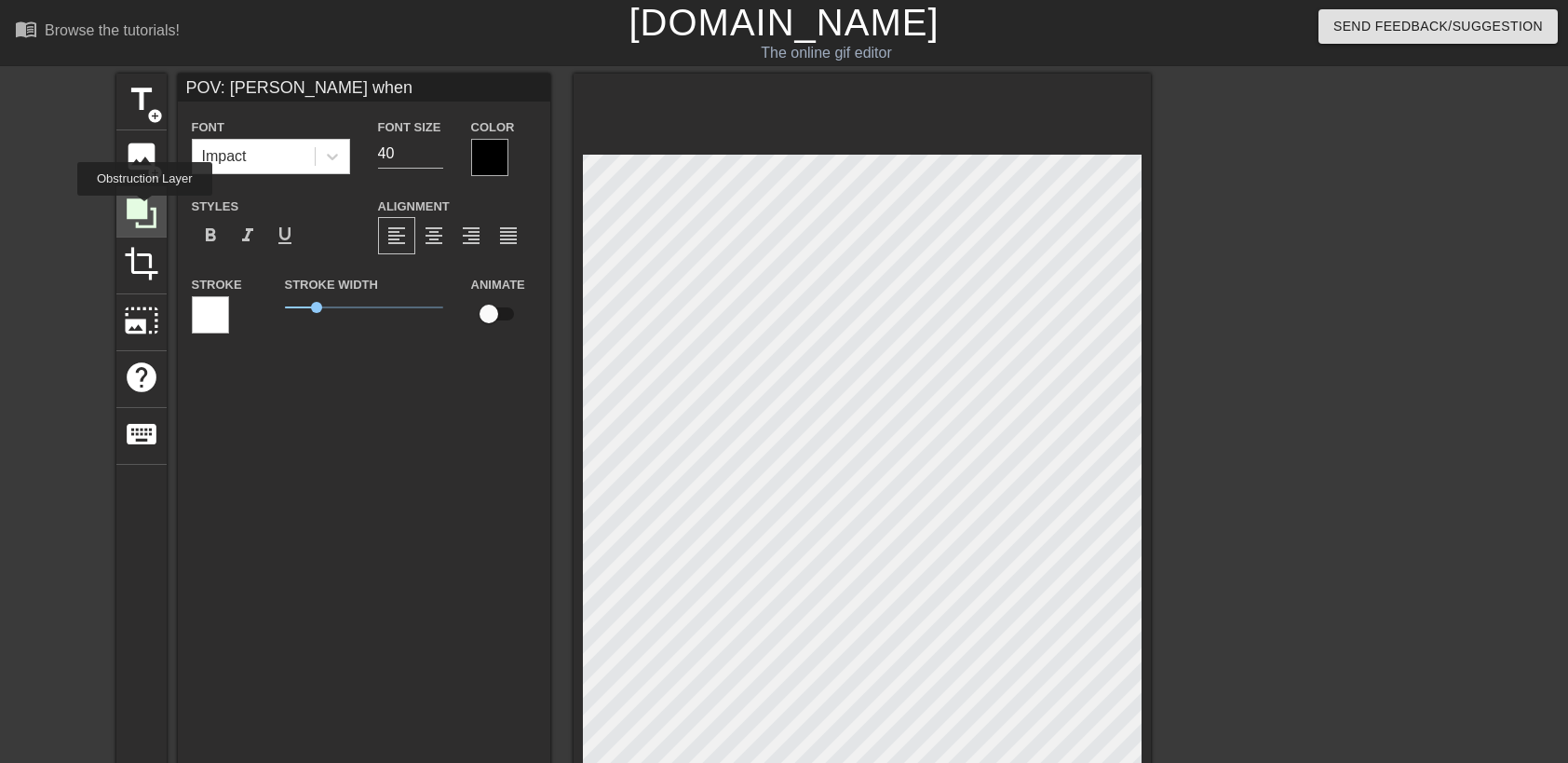
click at [144, 209] on icon at bounding box center [141, 213] width 30 height 30
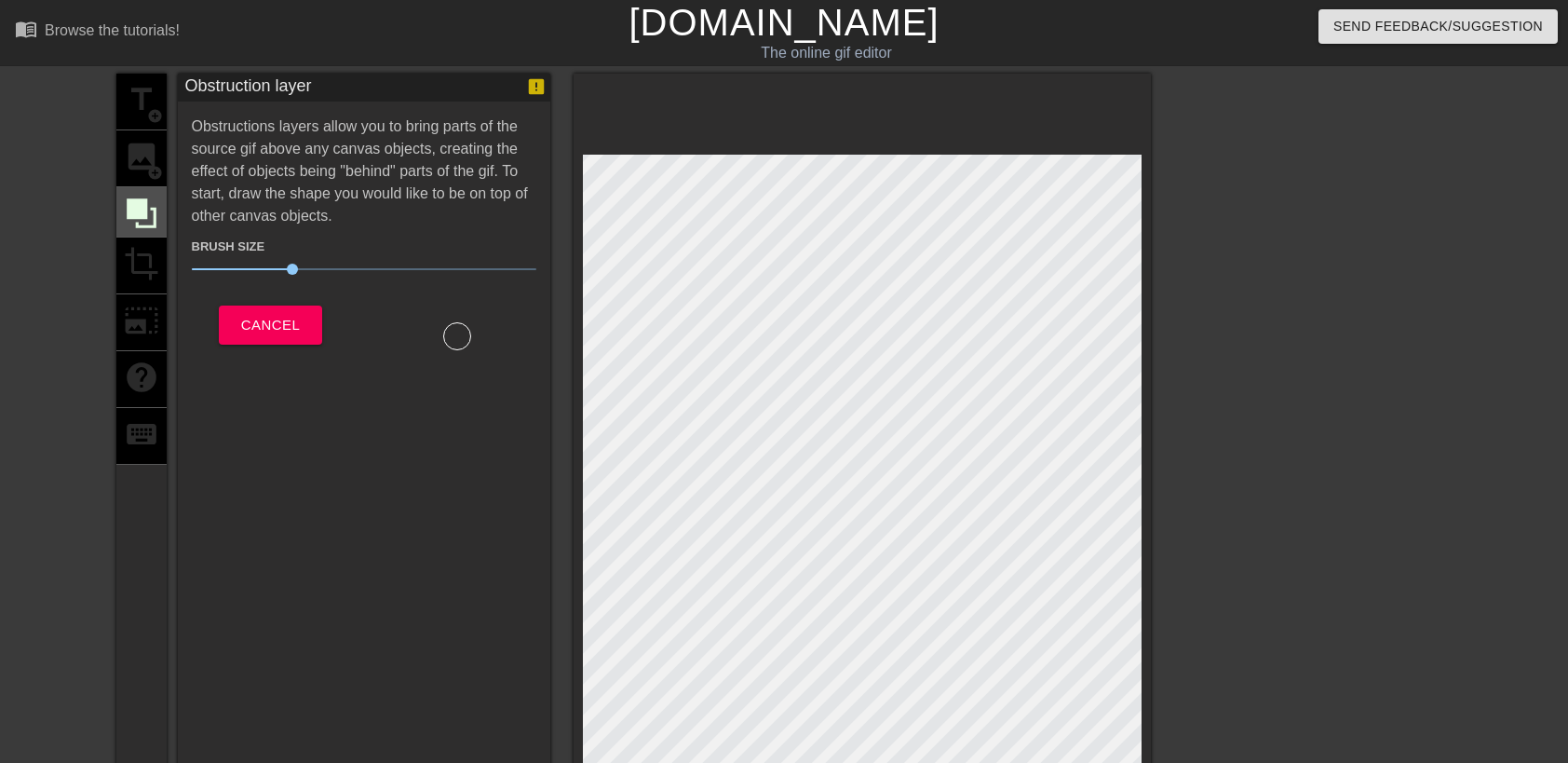
click at [131, 209] on icon at bounding box center [141, 213] width 30 height 30
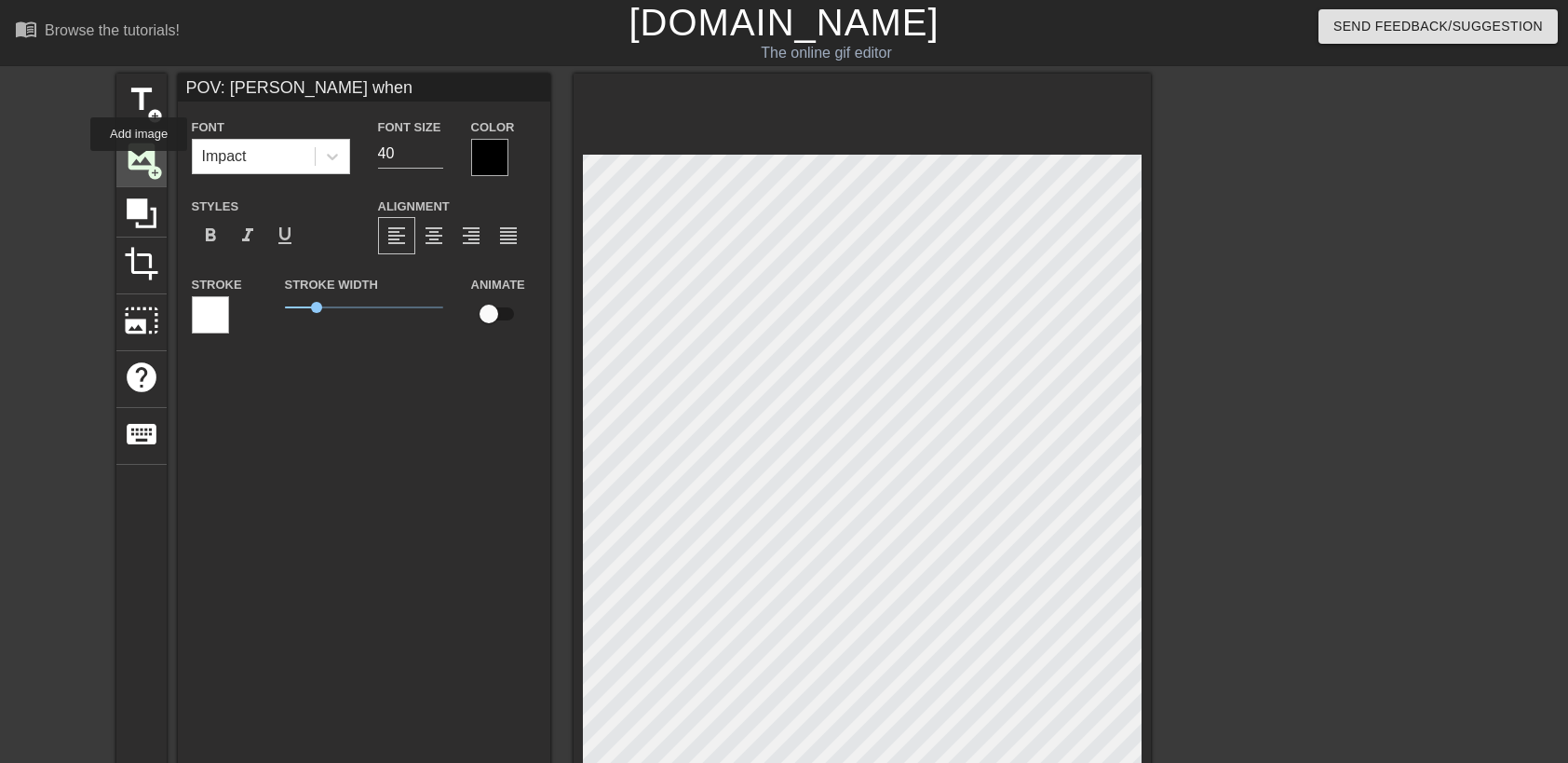
click at [138, 164] on span "image" at bounding box center [141, 156] width 36 height 36
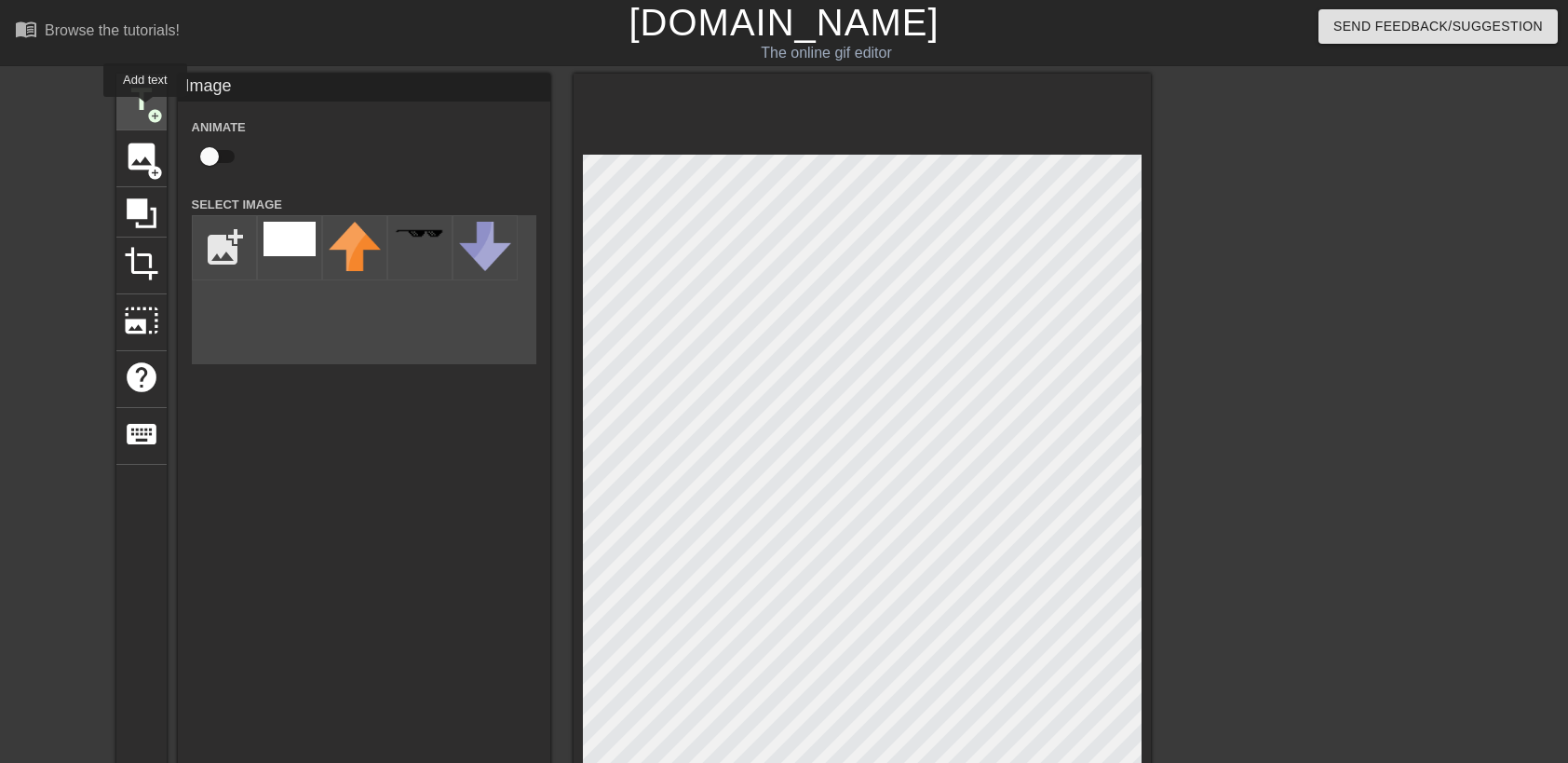
click at [145, 110] on span "title" at bounding box center [141, 100] width 36 height 36
click at [17, 101] on div "title add_circle image add_circle crop photo_size_select_large help keyboard Im…" at bounding box center [784, 692] width 1568 height 1237
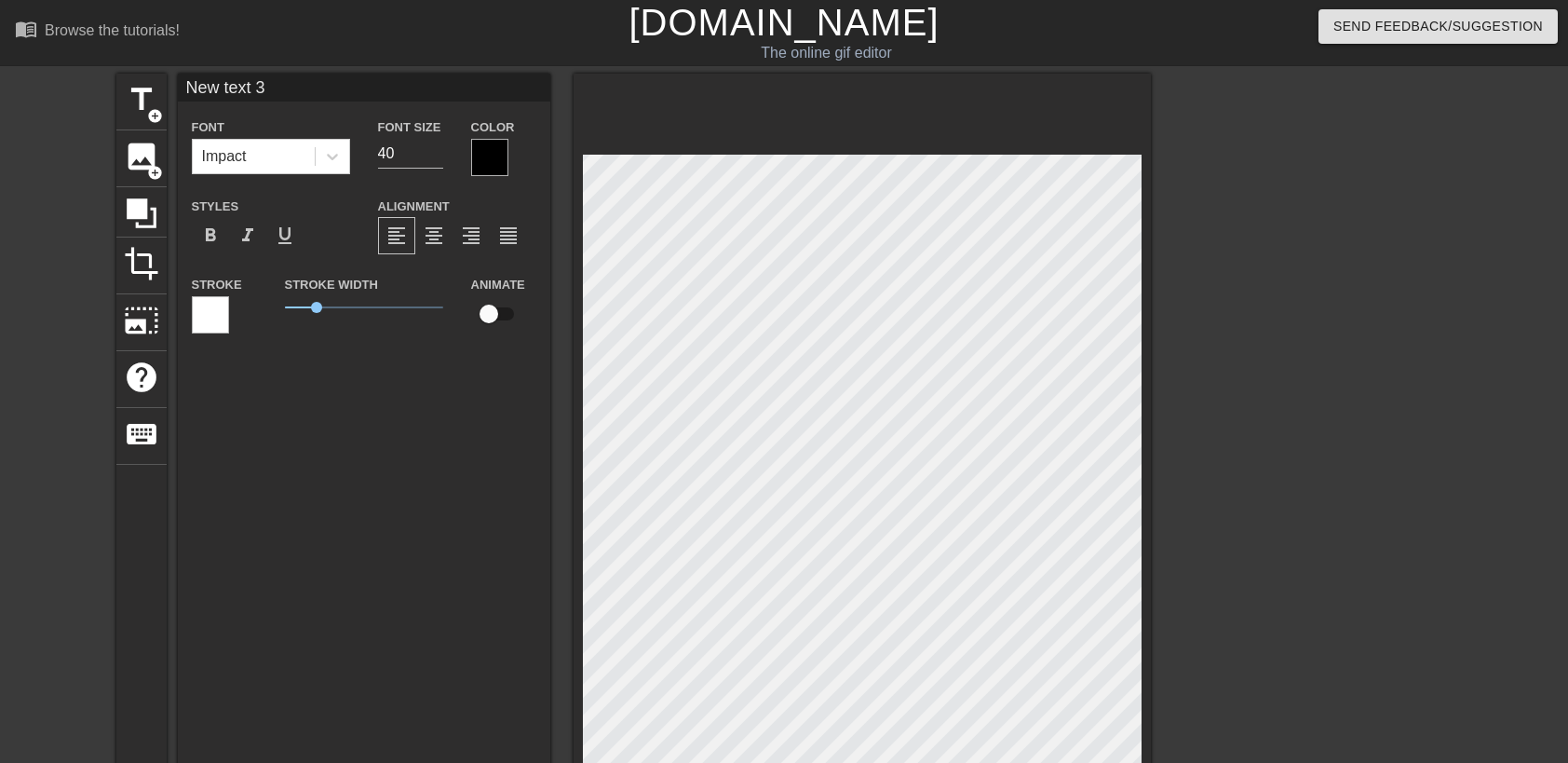
scroll to position [2, 2]
type input "New text"
type textarea "New text"
type input "New text"
type textarea "New text"
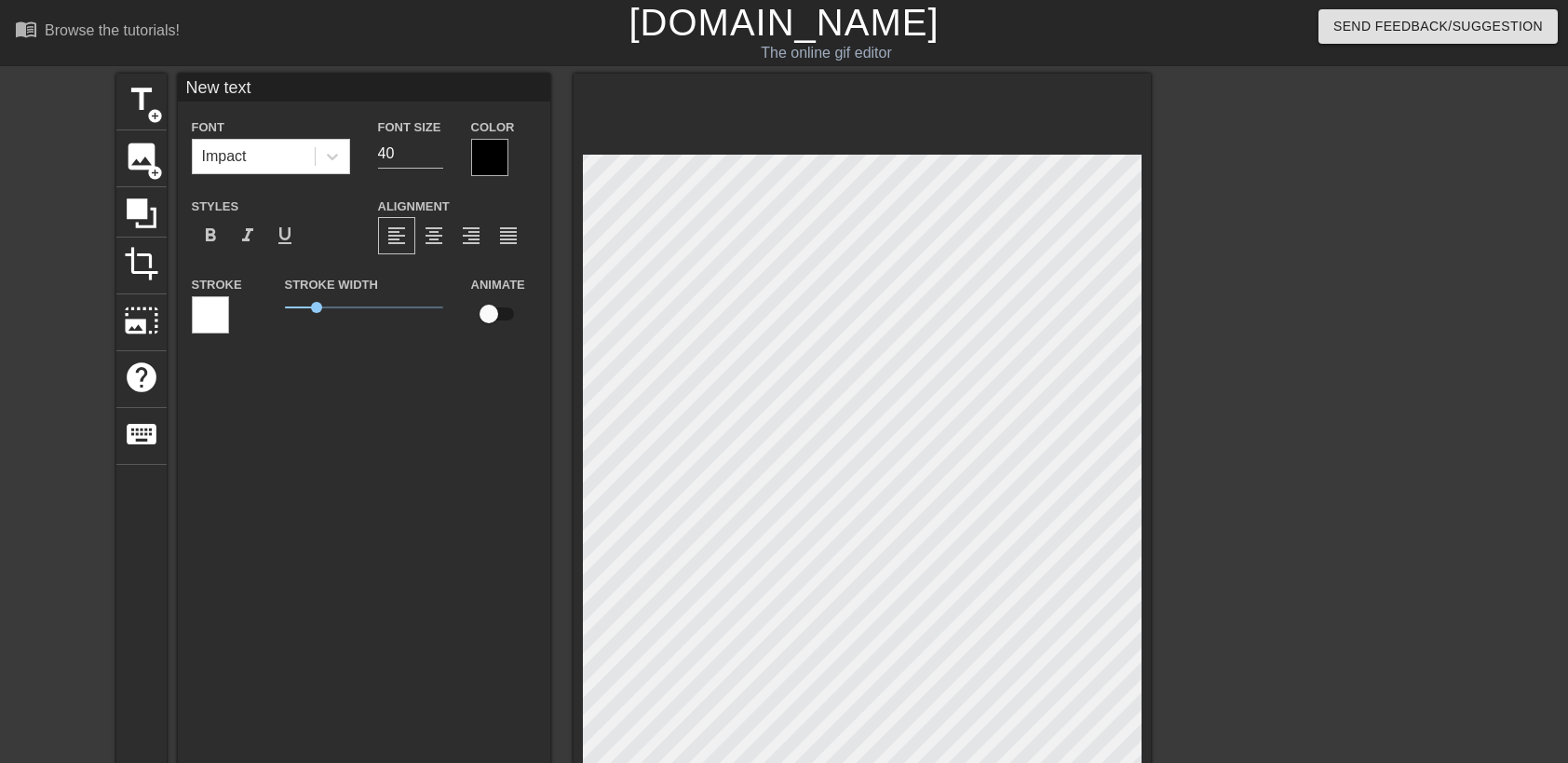
type input "New tex"
type textarea "New tex"
type input "New te"
type textarea "New te"
type input "New t"
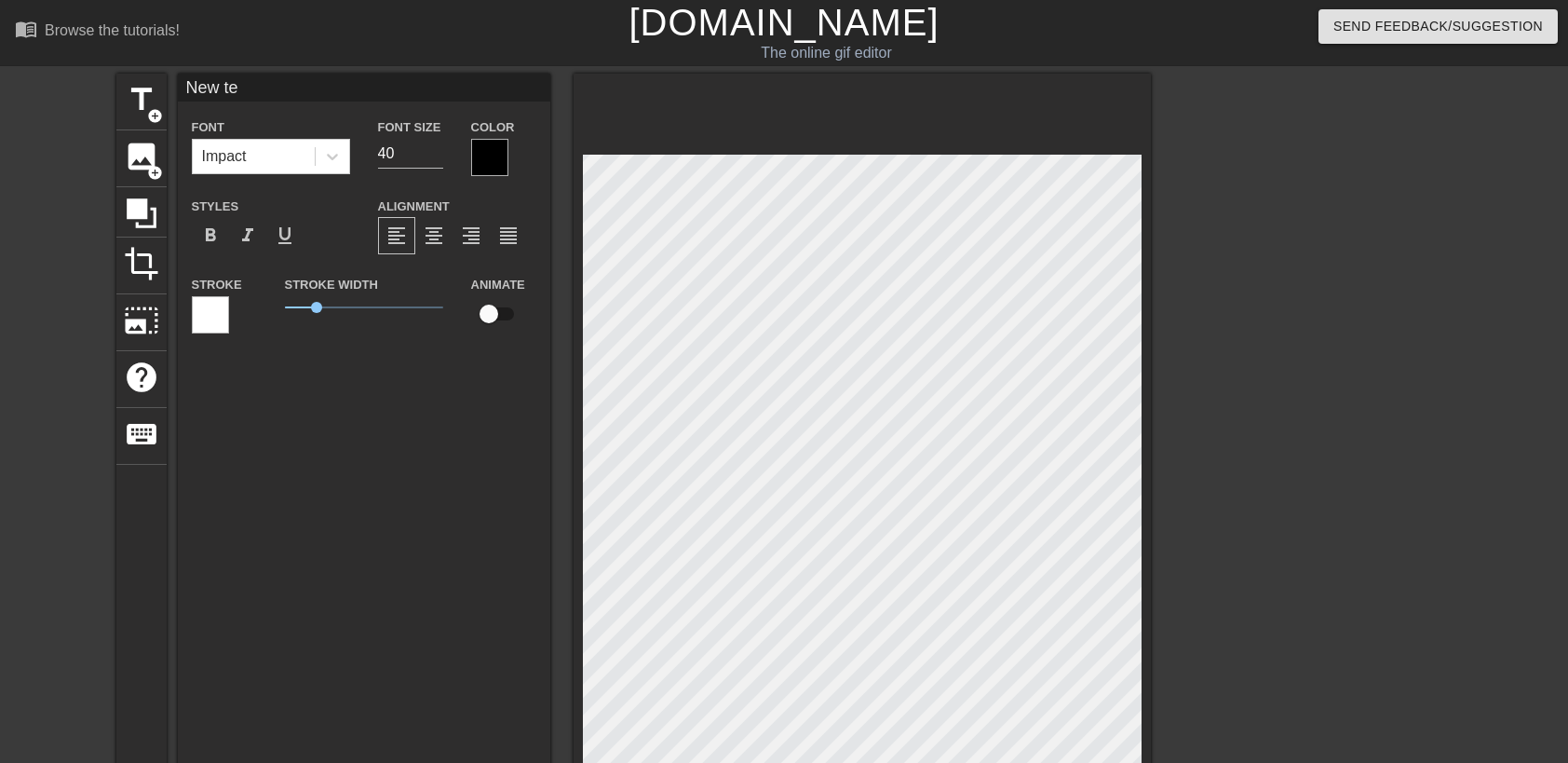
type textarea "New t"
type input "New"
type textarea "New"
type input "New"
type textarea "New"
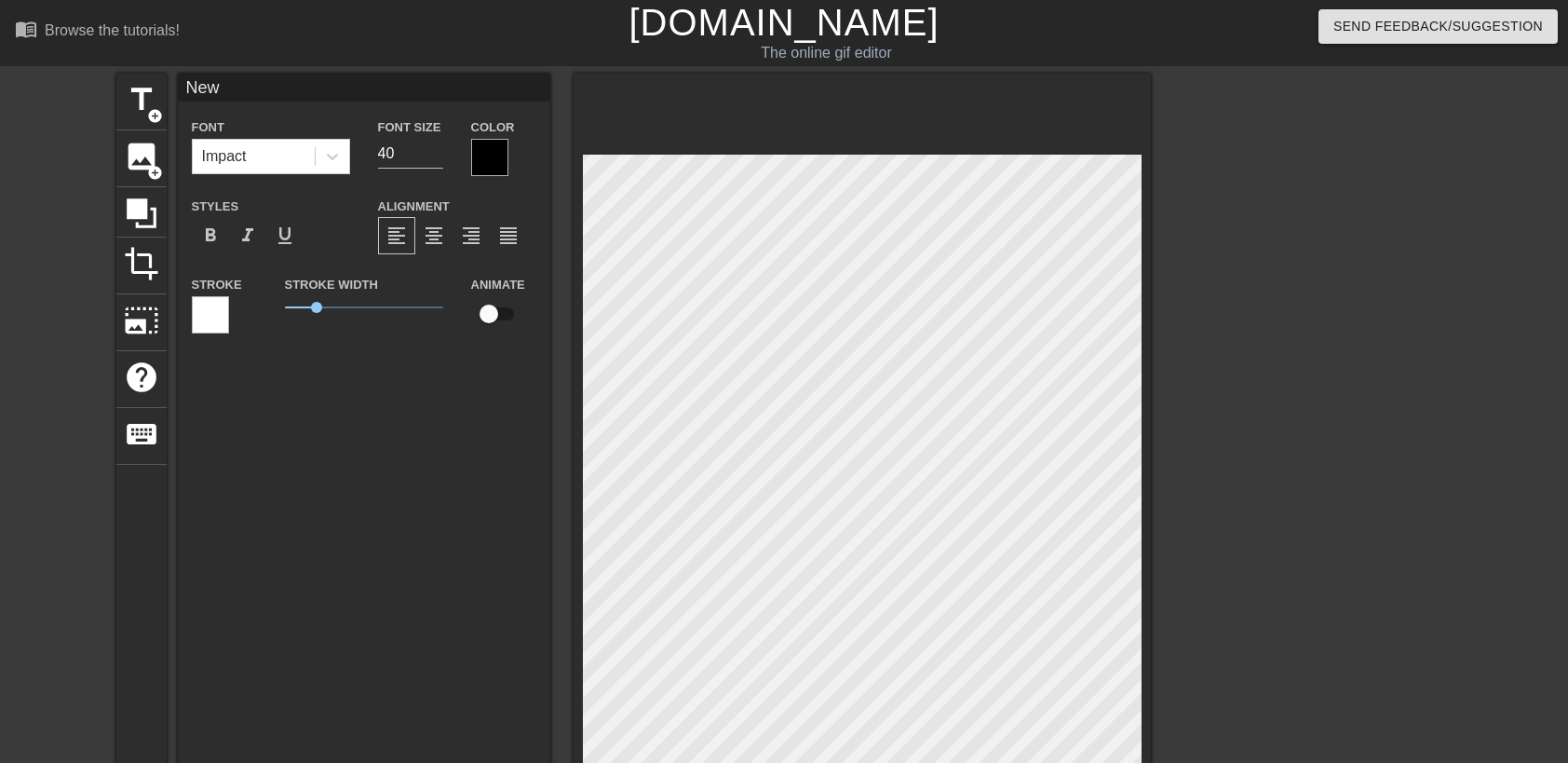
type input "Ne"
type textarea "Ne"
type input "N"
type textarea "N"
type input "P"
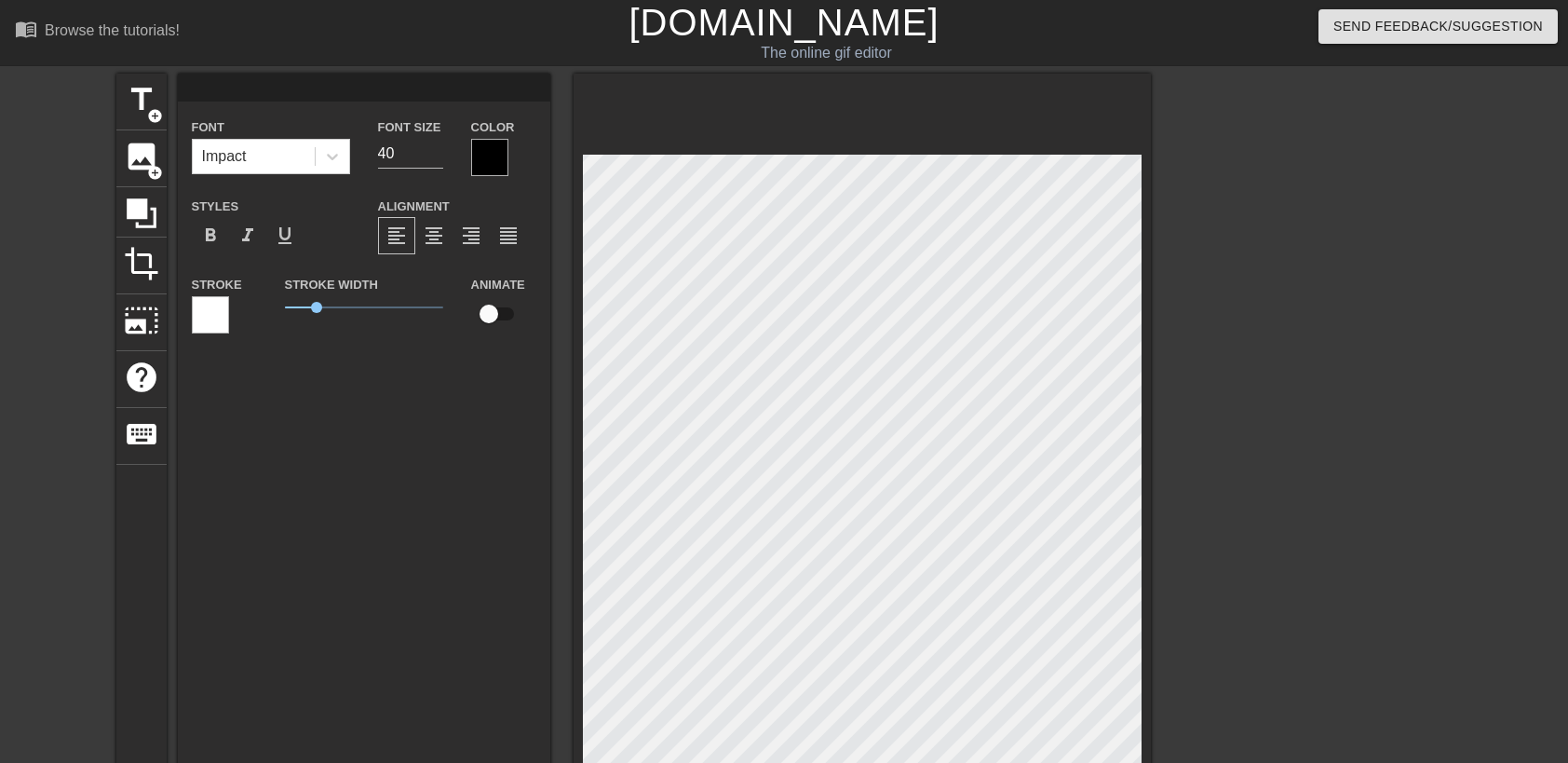
type textarea "P"
type input "PO"
type textarea "PO"
type input "POV"
type textarea "POV"
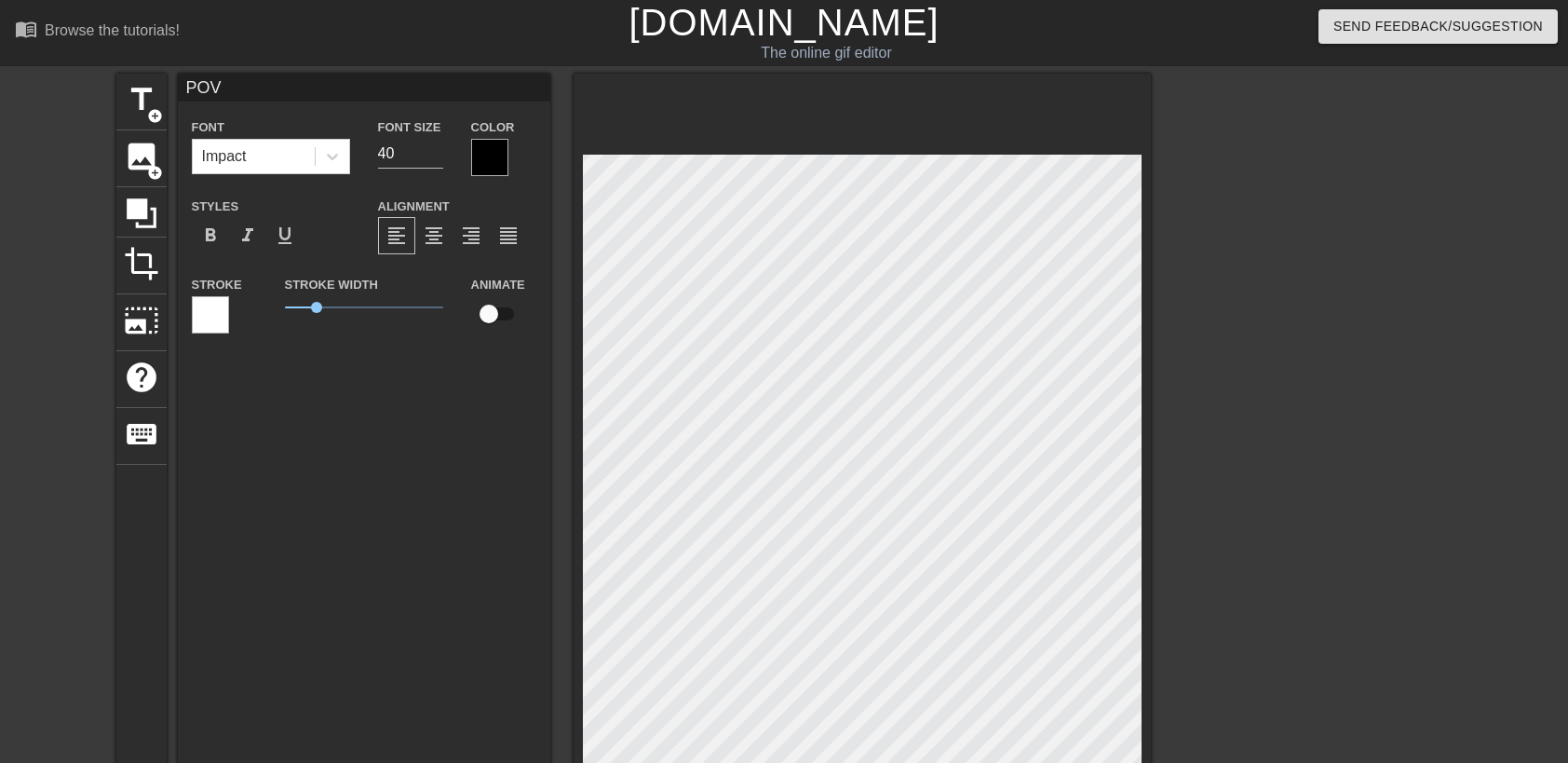
type input "POV:"
type textarea "POV:"
type input "POV:"
type textarea "POV:"
type input "POV: A"
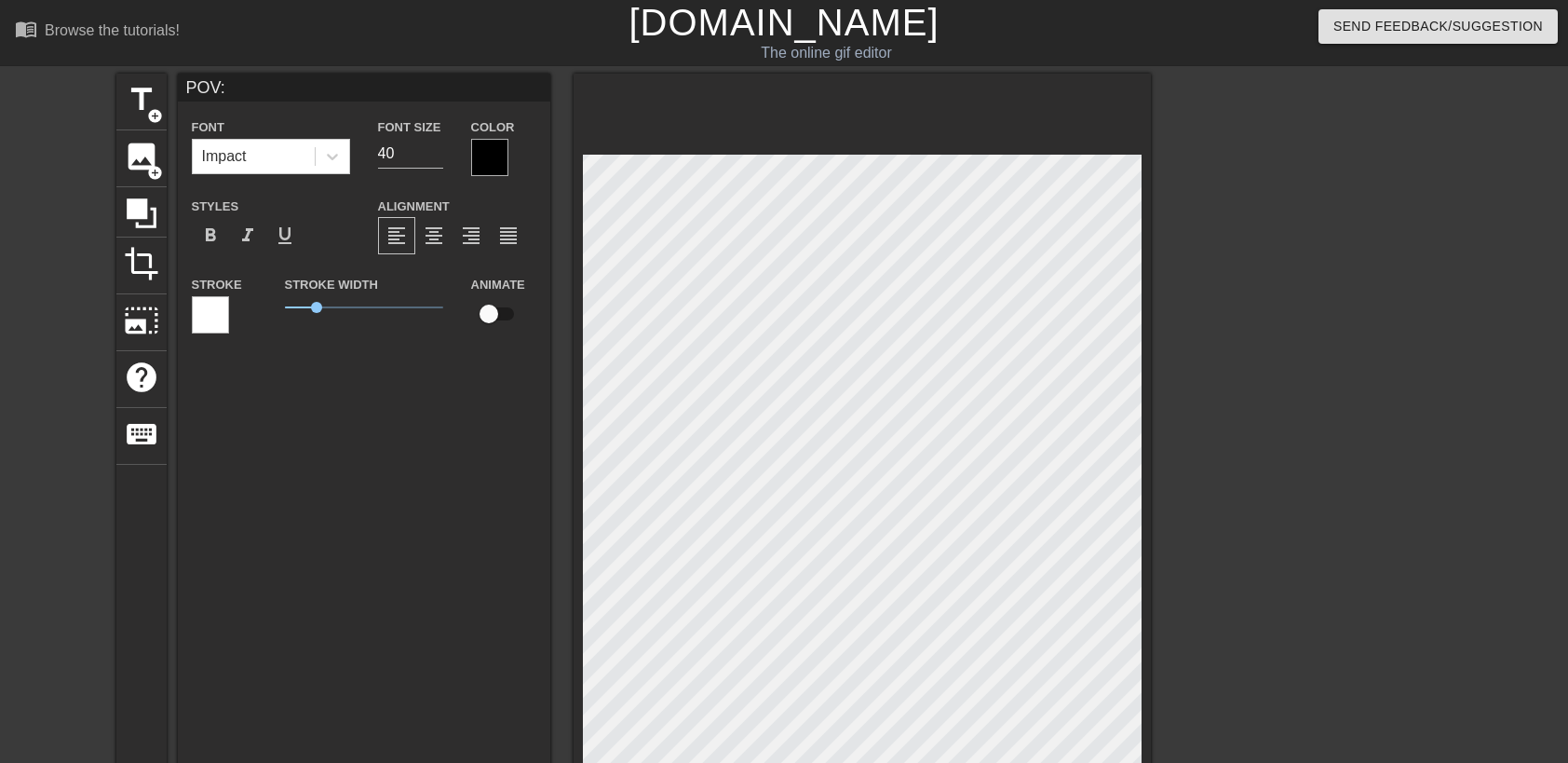
type textarea "POV: A"
type input "POV: AL"
type textarea "POV: AL"
type input "POV: A"
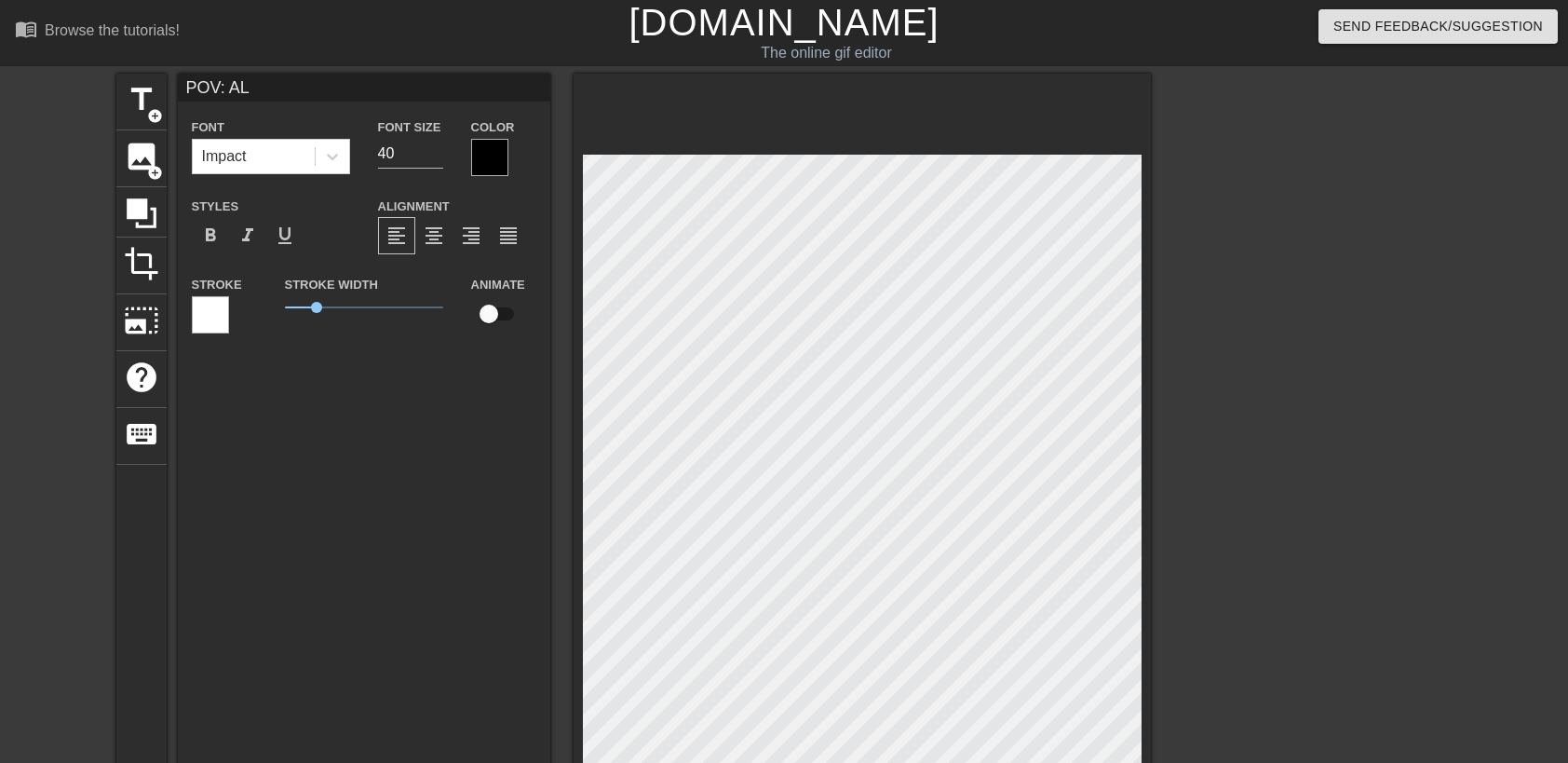
type textarea "POV: A"
type input "POV: Al"
type textarea "POV: Al"
type input "POV: Ale"
type textarea "POV: Ale"
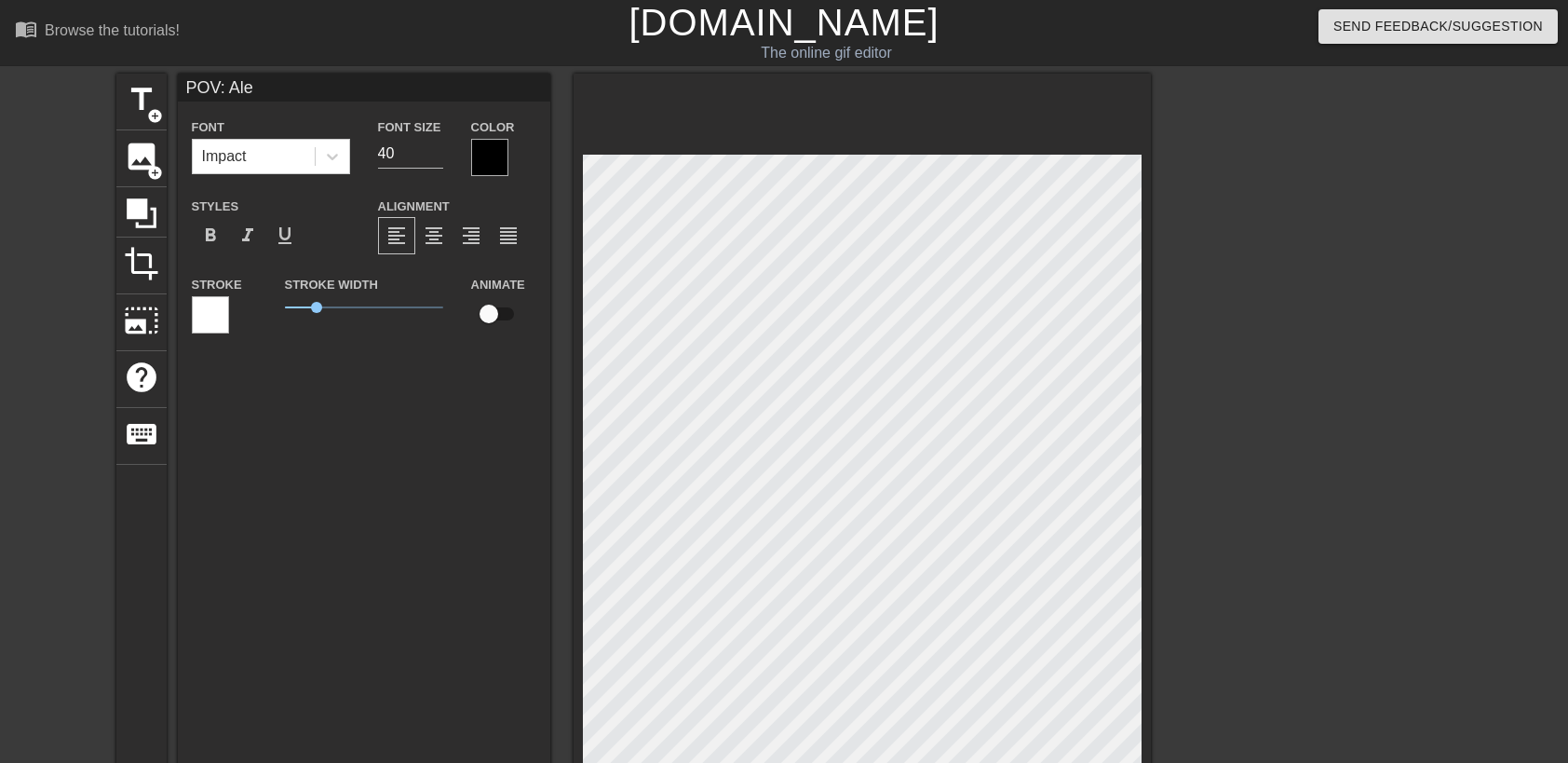
type input "POV: [PERSON_NAME]"
type textarea "POV: [PERSON_NAME]"
type input "POV: [PERSON_NAME]"
type textarea "POV: [PERSON_NAME]"
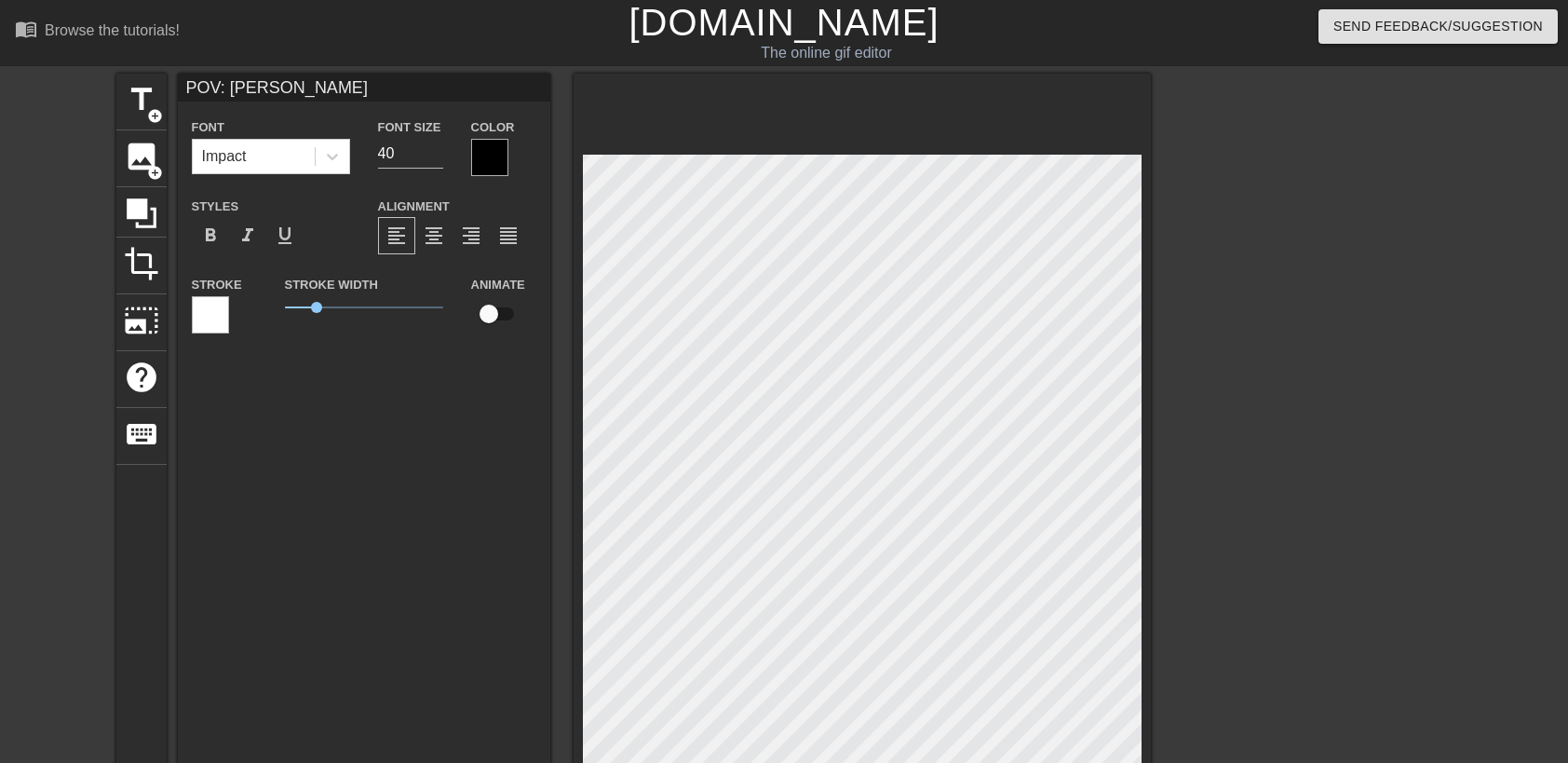
type input "POV: [PERSON_NAME]"
type textarea "POV: [PERSON_NAME]"
type input "POV: [PERSON_NAME] [PERSON_NAME]"
type textarea "POV: [PERSON_NAME] [PERSON_NAME]"
type input "POV: [PERSON_NAME]"
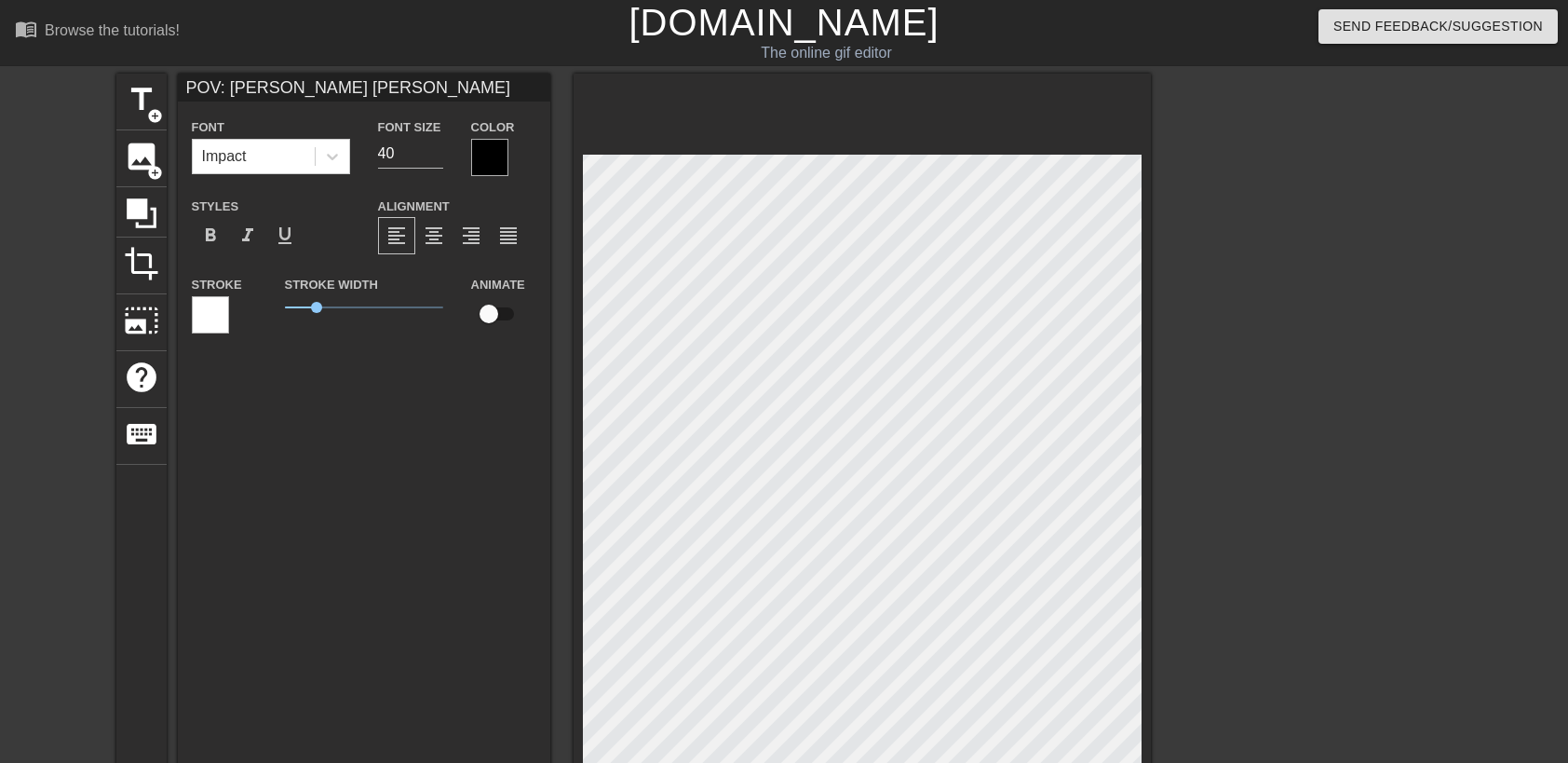
type textarea "POV: [PERSON_NAME]"
type input "POV: [PERSON_NAME]"
type textarea "POV: [PERSON_NAME]"
type input "POV: [PERSON_NAME]"
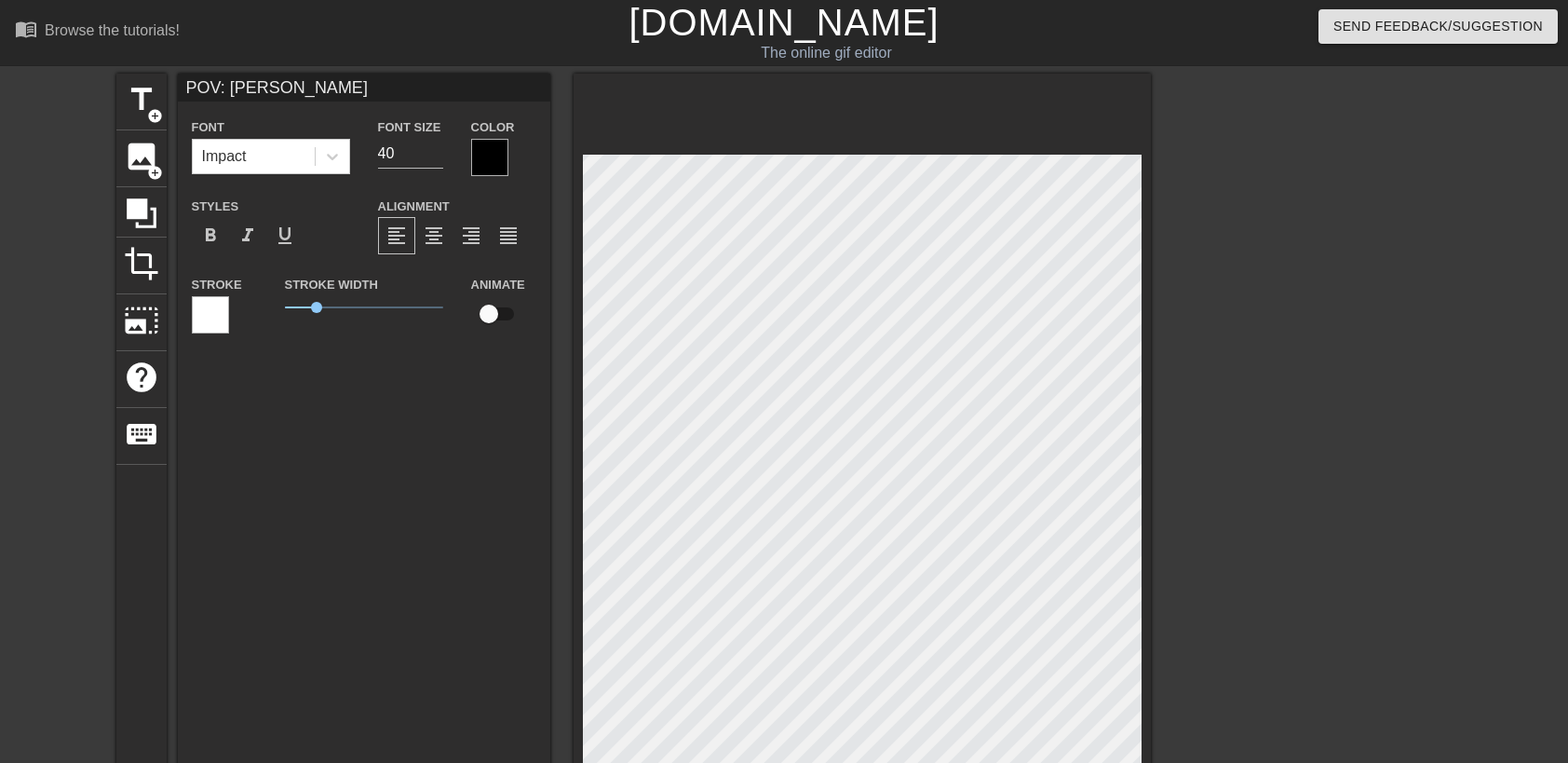
type textarea "POV: [PERSON_NAME]"
type input "POV: [PERSON_NAME] [PERSON_NAME]"
type textarea "POV: [PERSON_NAME] [PERSON_NAME]"
type input "POV: [PERSON_NAME]"
type textarea "POV: [PERSON_NAME]"
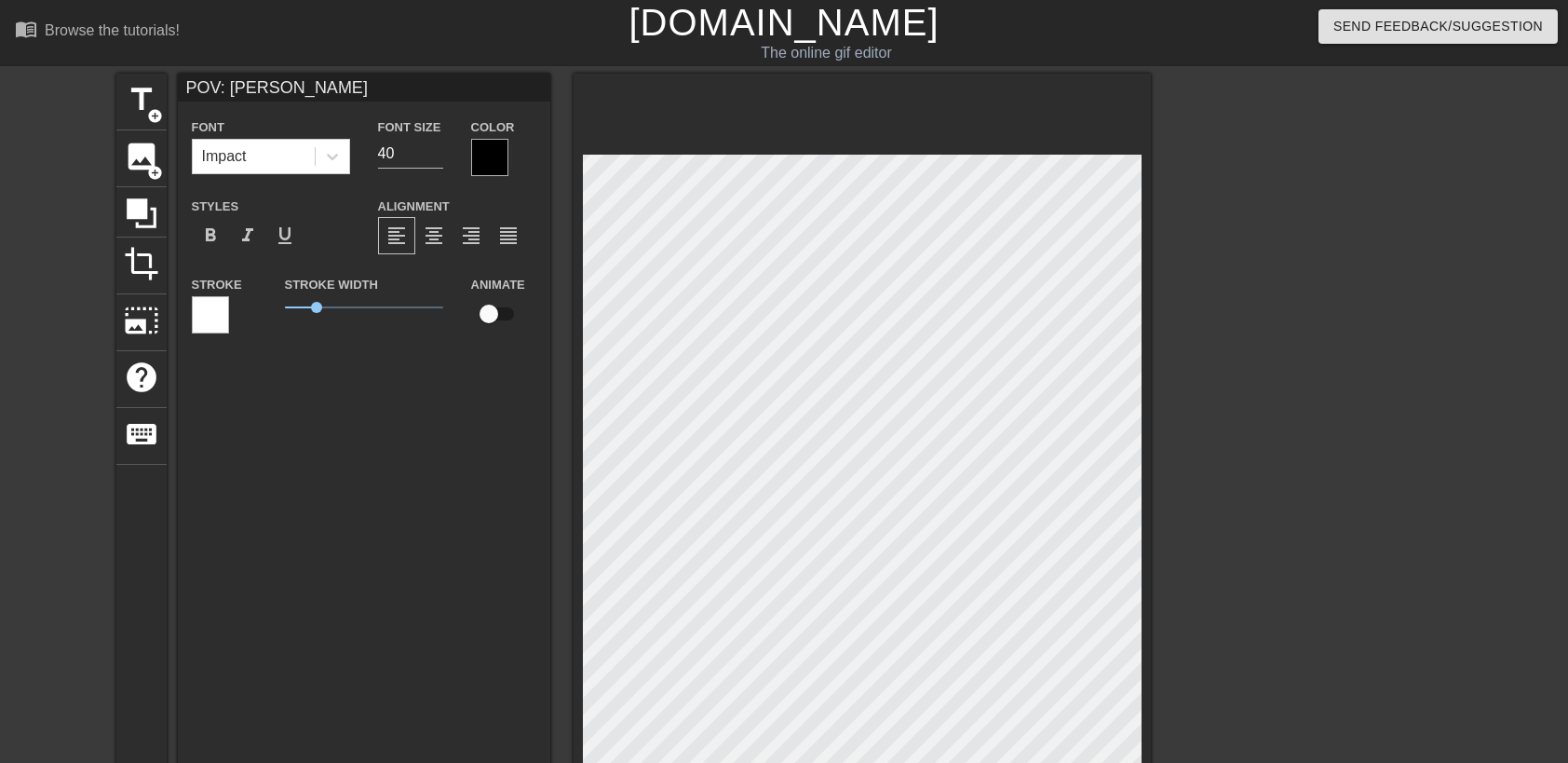
type input "POV: [PERSON_NAME] When"
type textarea "POV: [PERSON_NAME] When"
drag, startPoint x: 1408, startPoint y: 245, endPoint x: 1395, endPoint y: 246, distance: 13.0
click at [1406, 246] on div at bounding box center [1313, 352] width 279 height 559
click at [1415, 319] on div at bounding box center [1313, 352] width 279 height 559
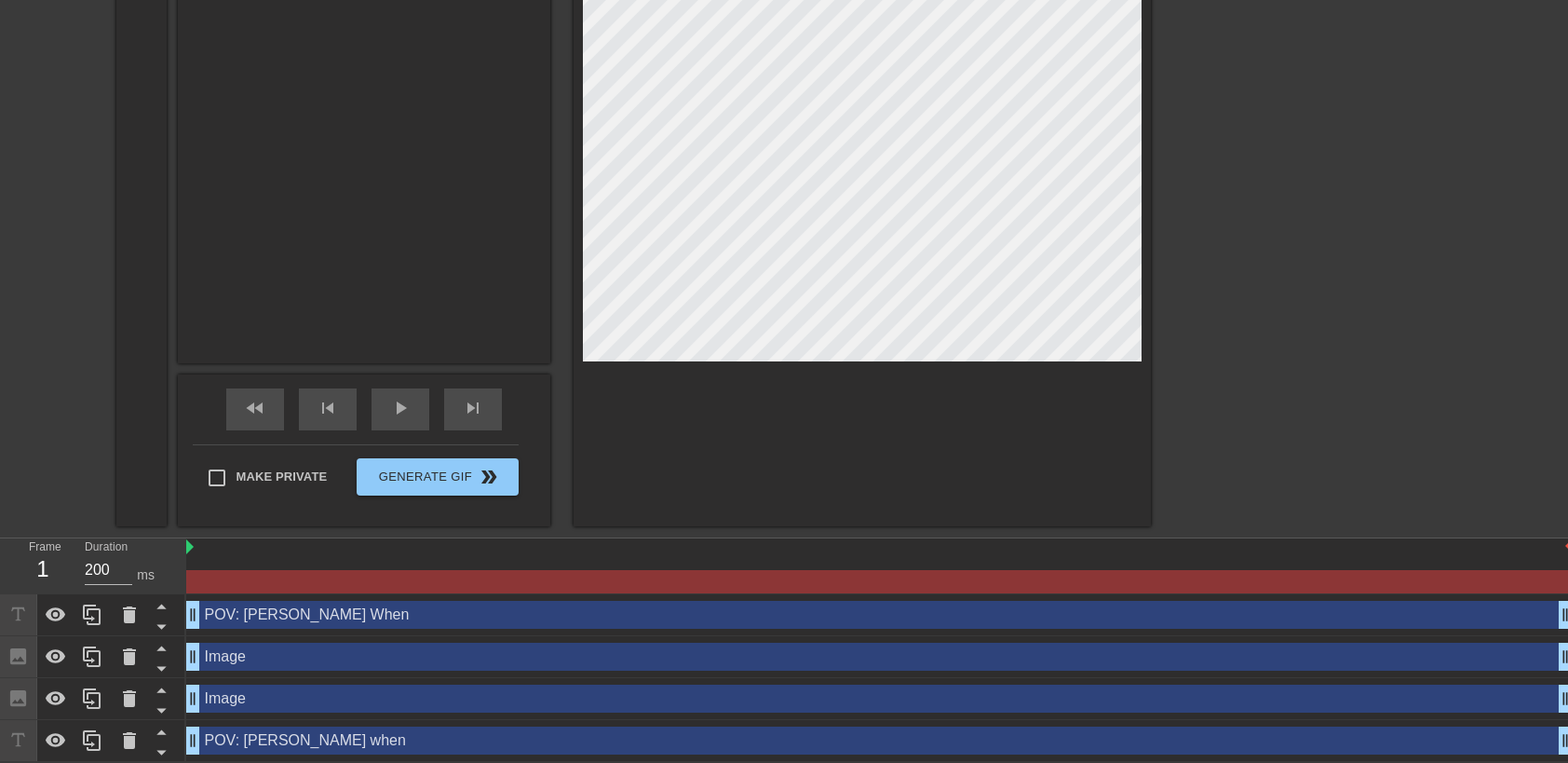
scroll to position [787, 0]
click at [442, 473] on span "Generate Gif double_arrow" at bounding box center [437, 476] width 146 height 23
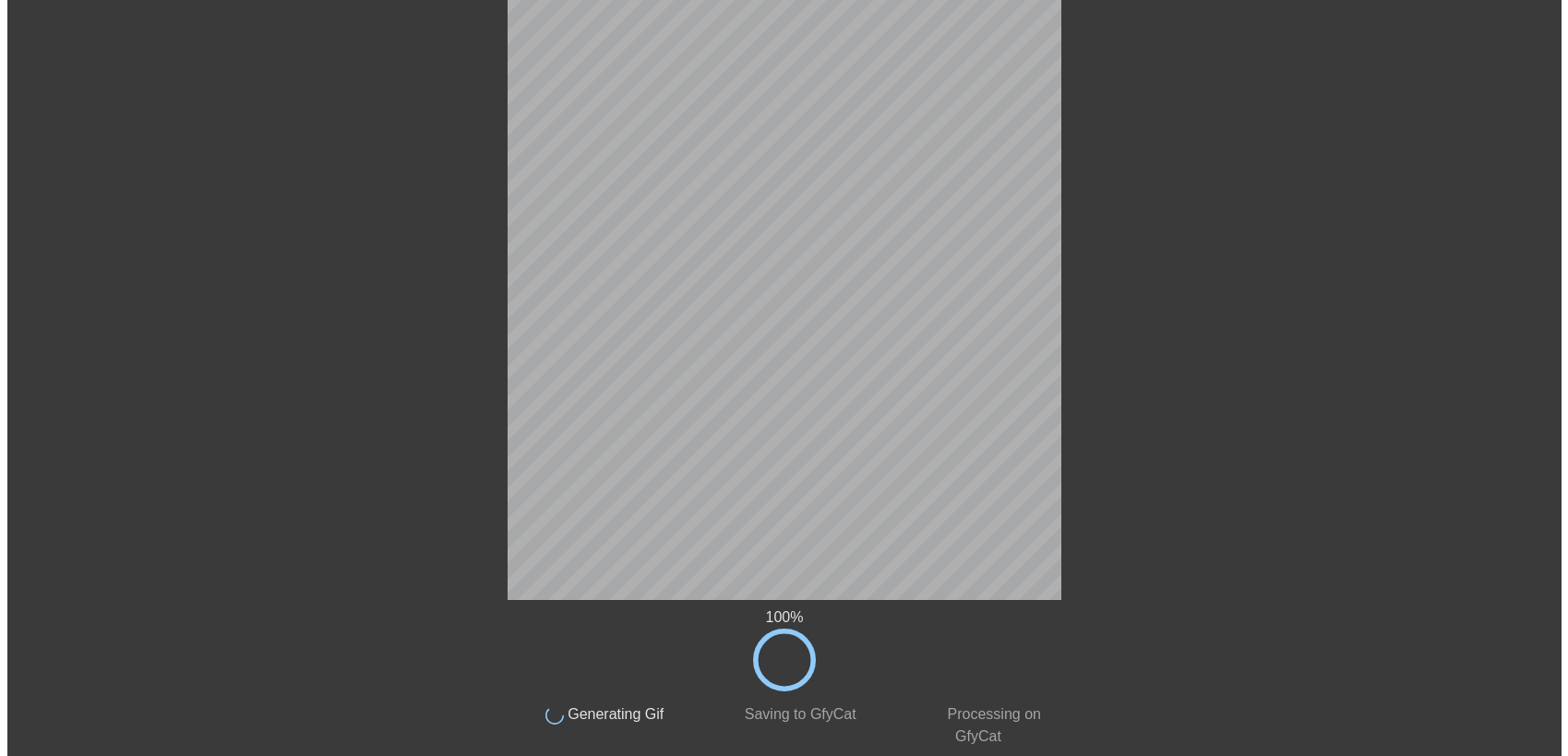
scroll to position [0, 0]
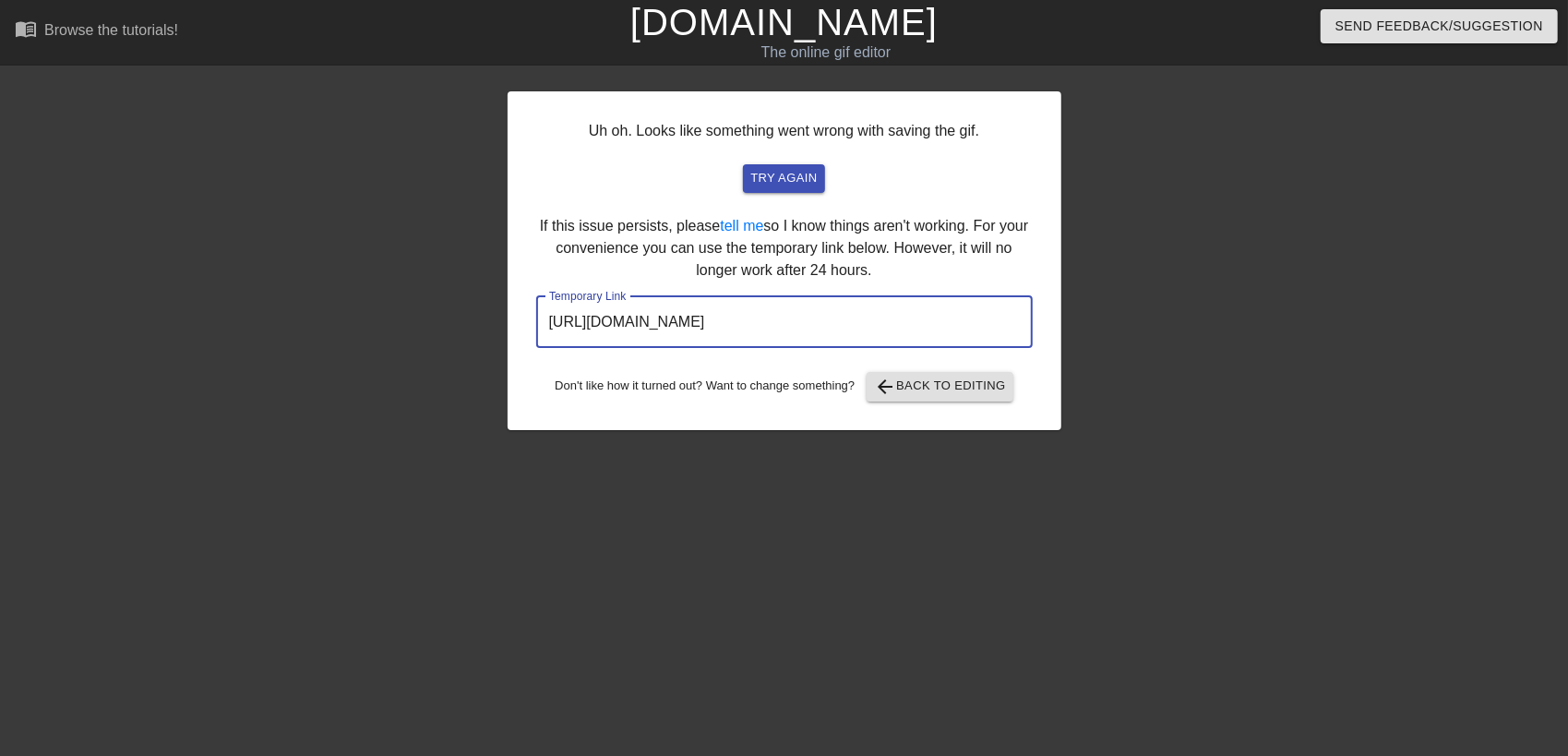
drag, startPoint x: 994, startPoint y: 311, endPoint x: 421, endPoint y: 322, distance: 573.1
click at [421, 322] on div "Uh oh. Looks like something went wrong with saving the gif. try again If this i…" at bounding box center [784, 349] width 1568 height 554
